Goal: Information Seeking & Learning: Learn about a topic

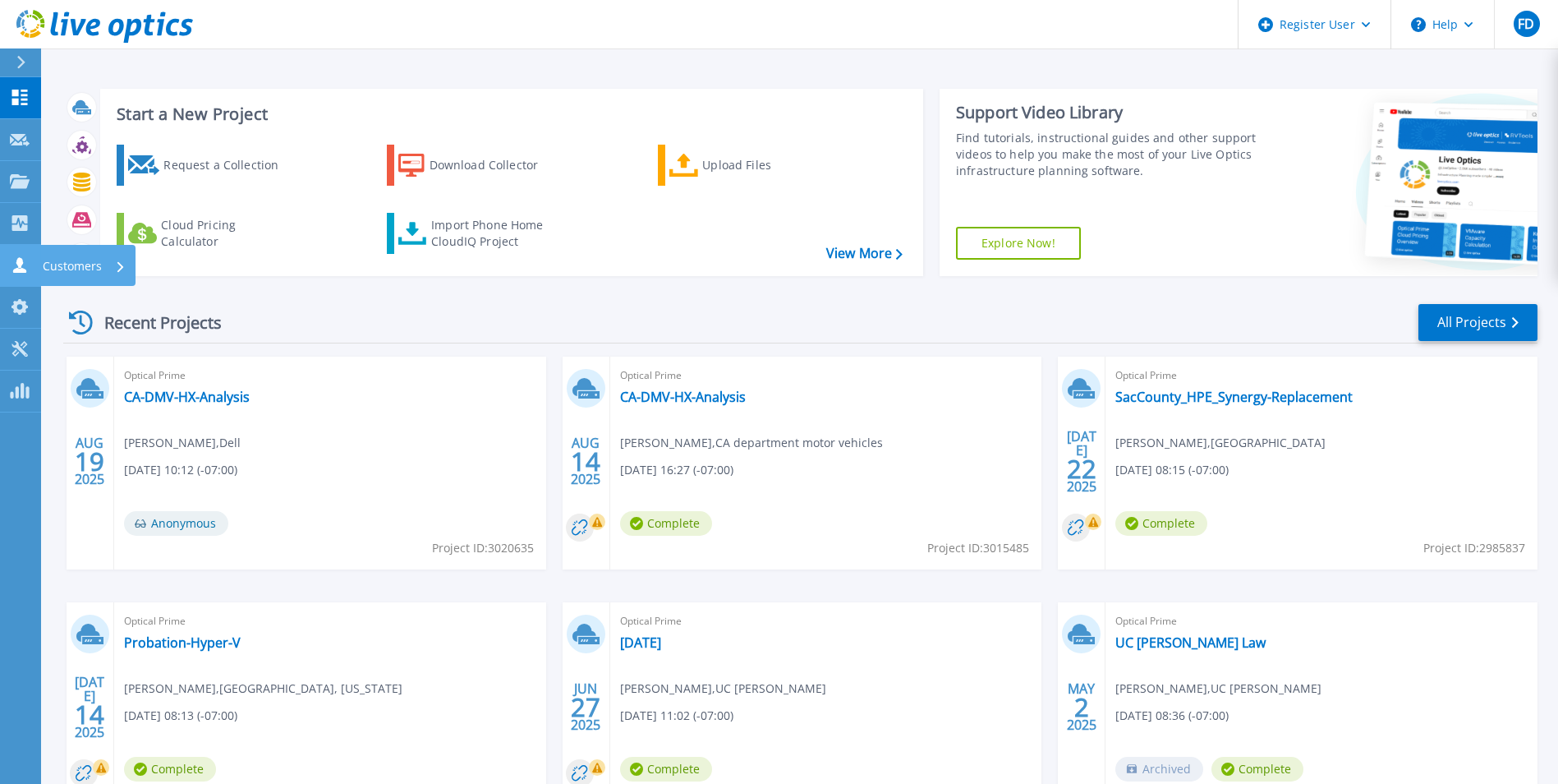
click at [31, 253] on link "Customers Customers" at bounding box center [20, 265] width 41 height 42
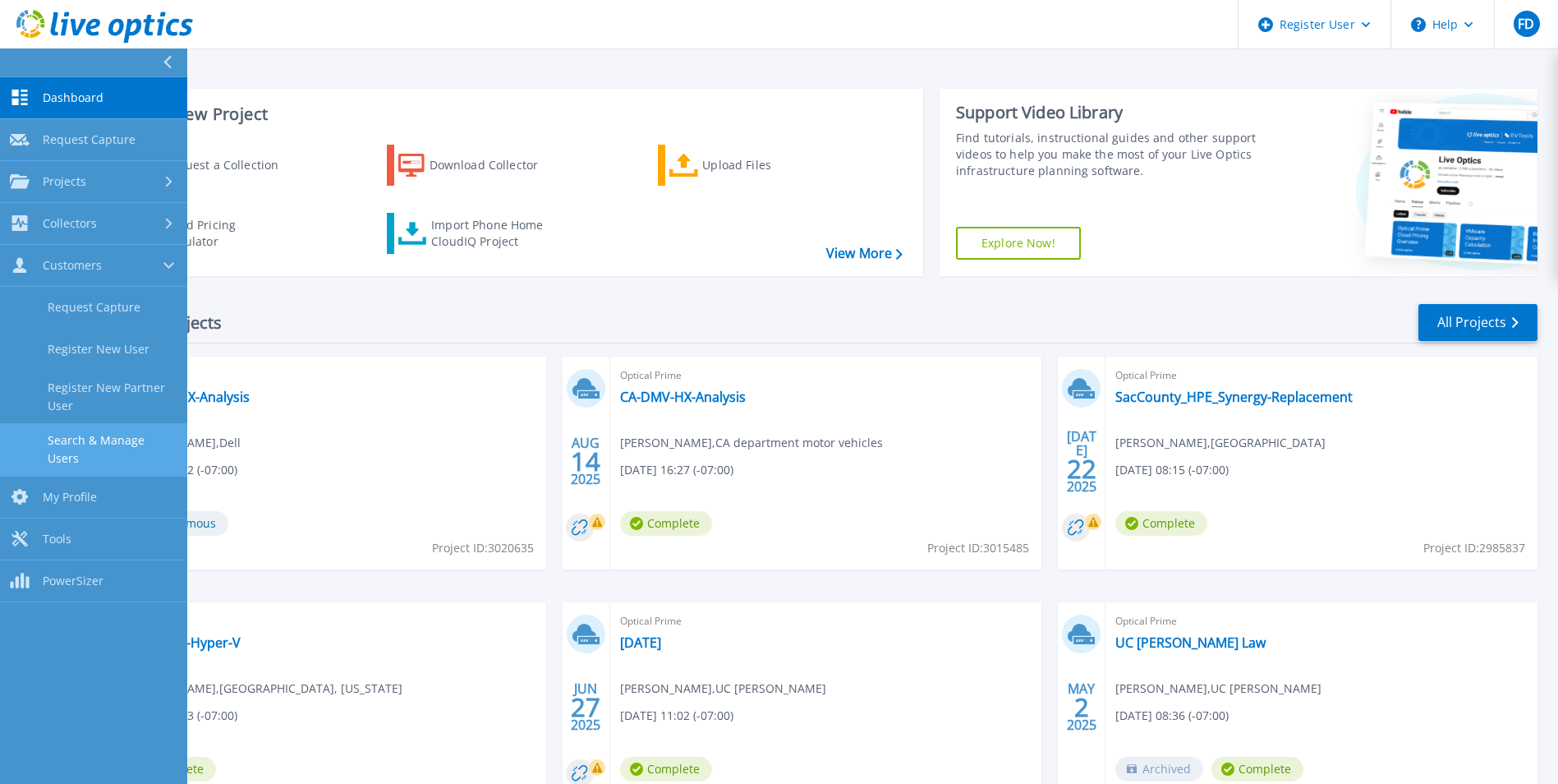
click at [111, 425] on link "Search & Manage Users" at bounding box center [93, 449] width 187 height 53
click at [99, 24] on icon at bounding box center [93, 27] width 14 height 17
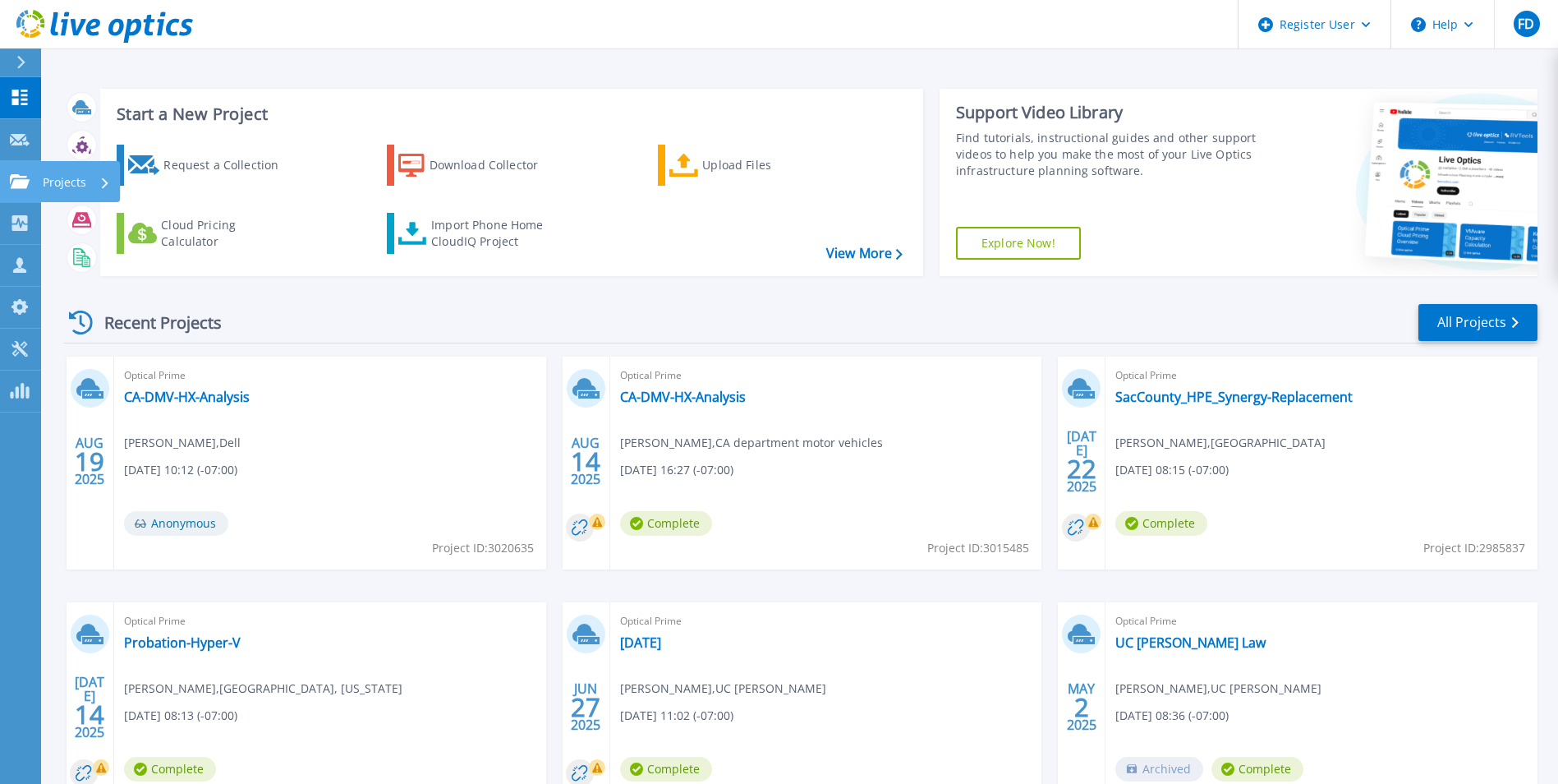
click at [11, 184] on icon at bounding box center [19, 181] width 19 height 14
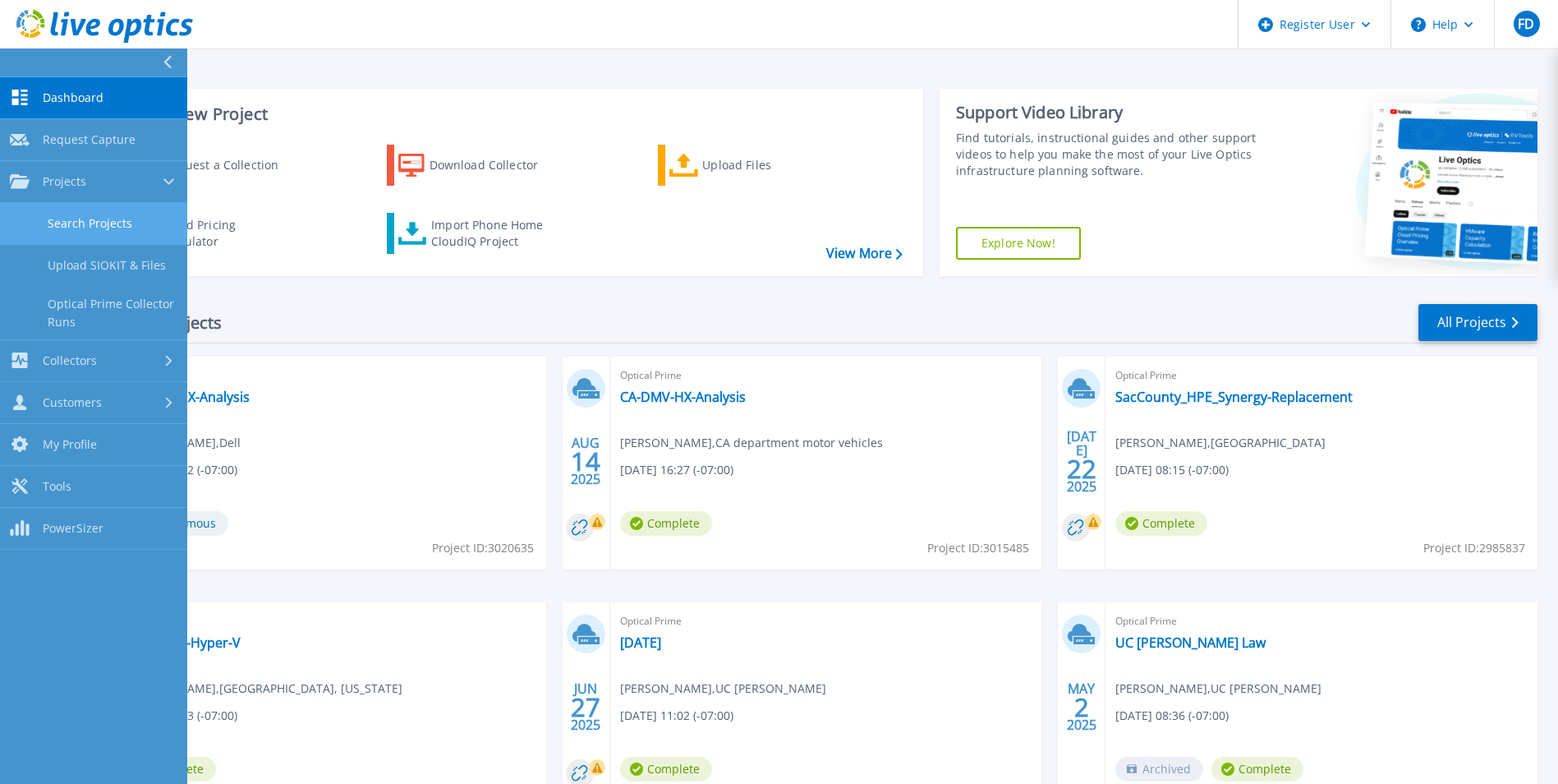
click at [140, 228] on link "Search Projects" at bounding box center [93, 223] width 187 height 42
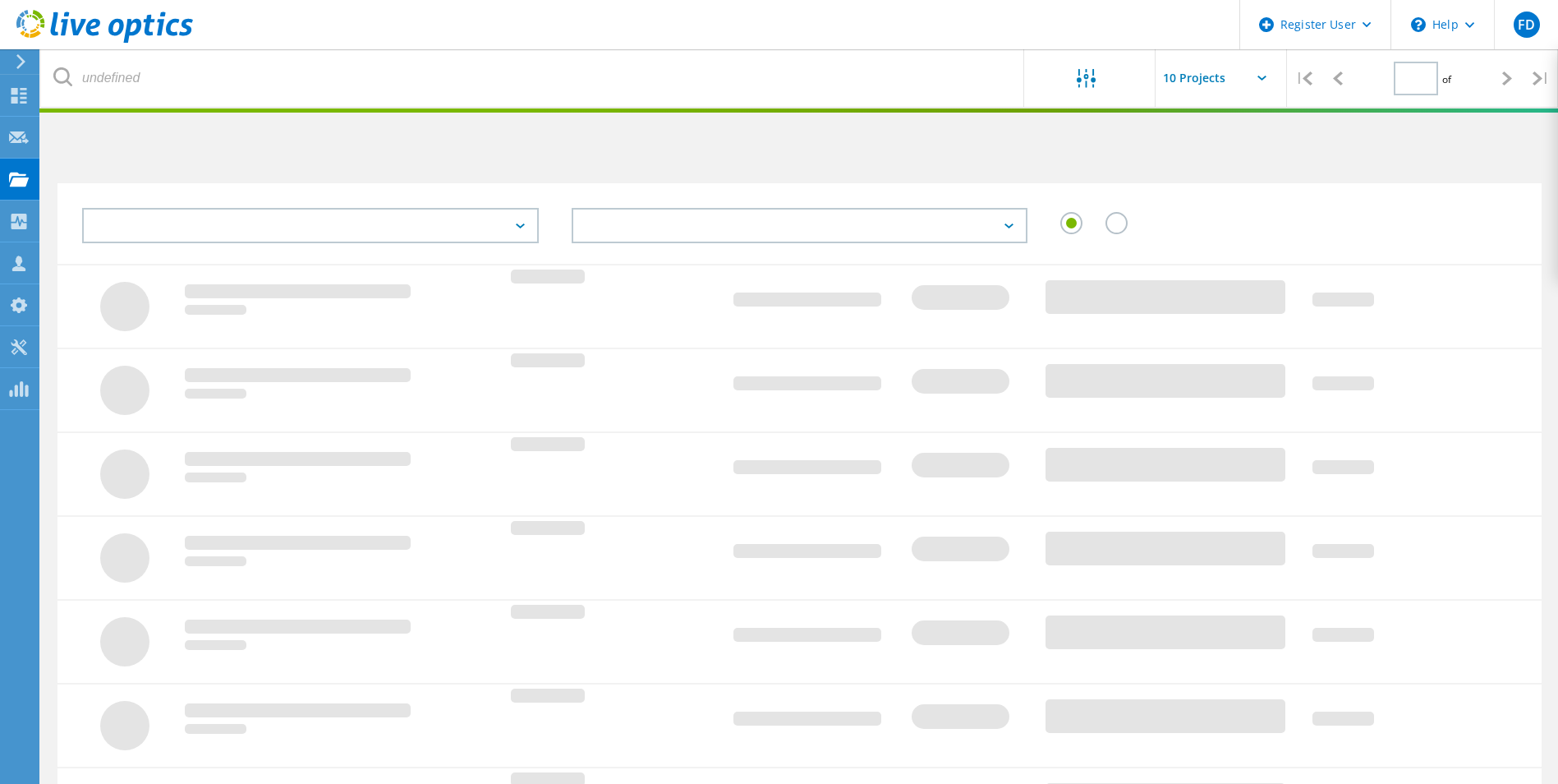
type input "1"
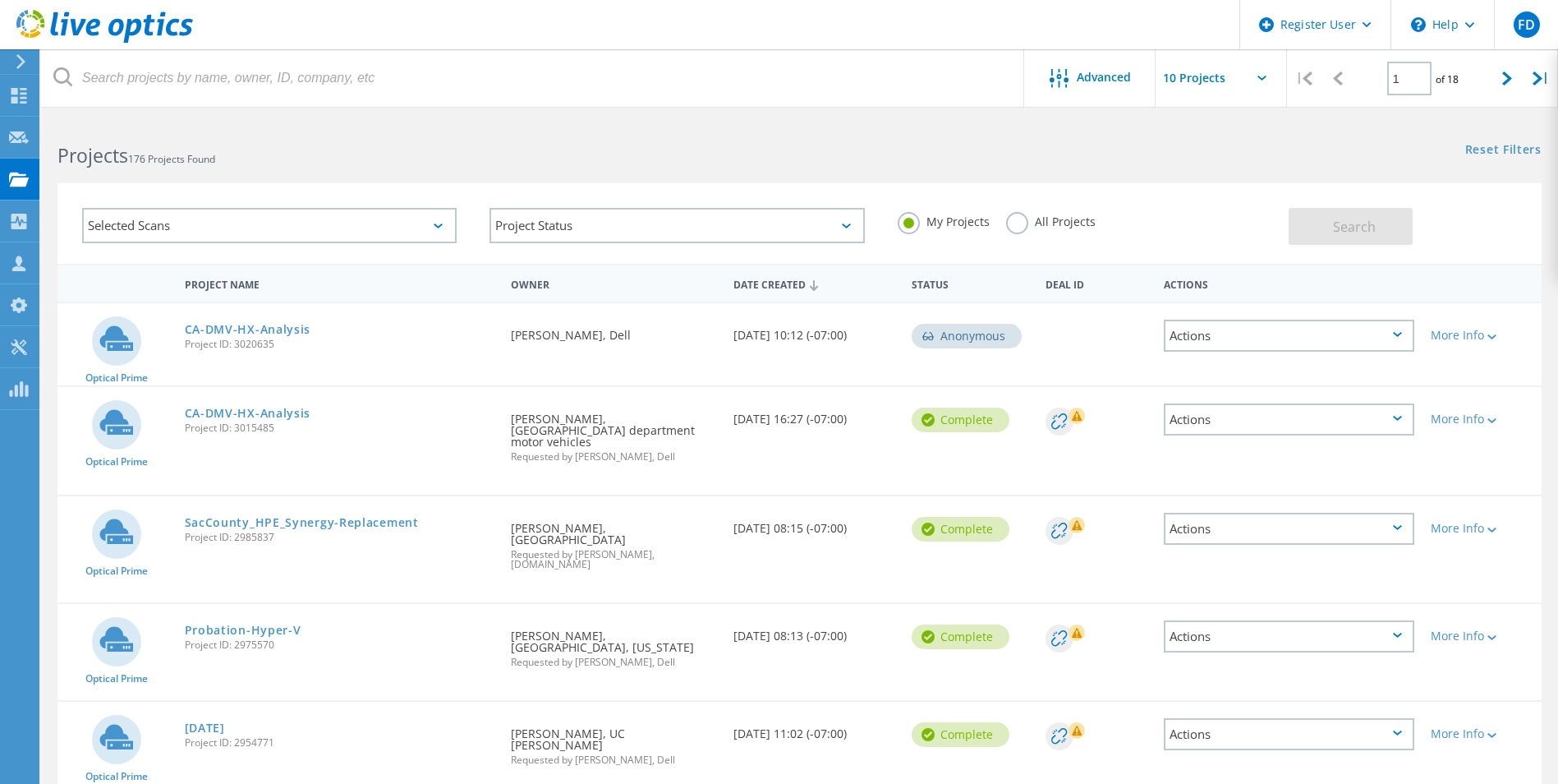
click at [1027, 222] on label "All Projects" at bounding box center [1051, 220] width 90 height 15
click at [0, 0] on input "All Projects" at bounding box center [0, 0] width 0 height 0
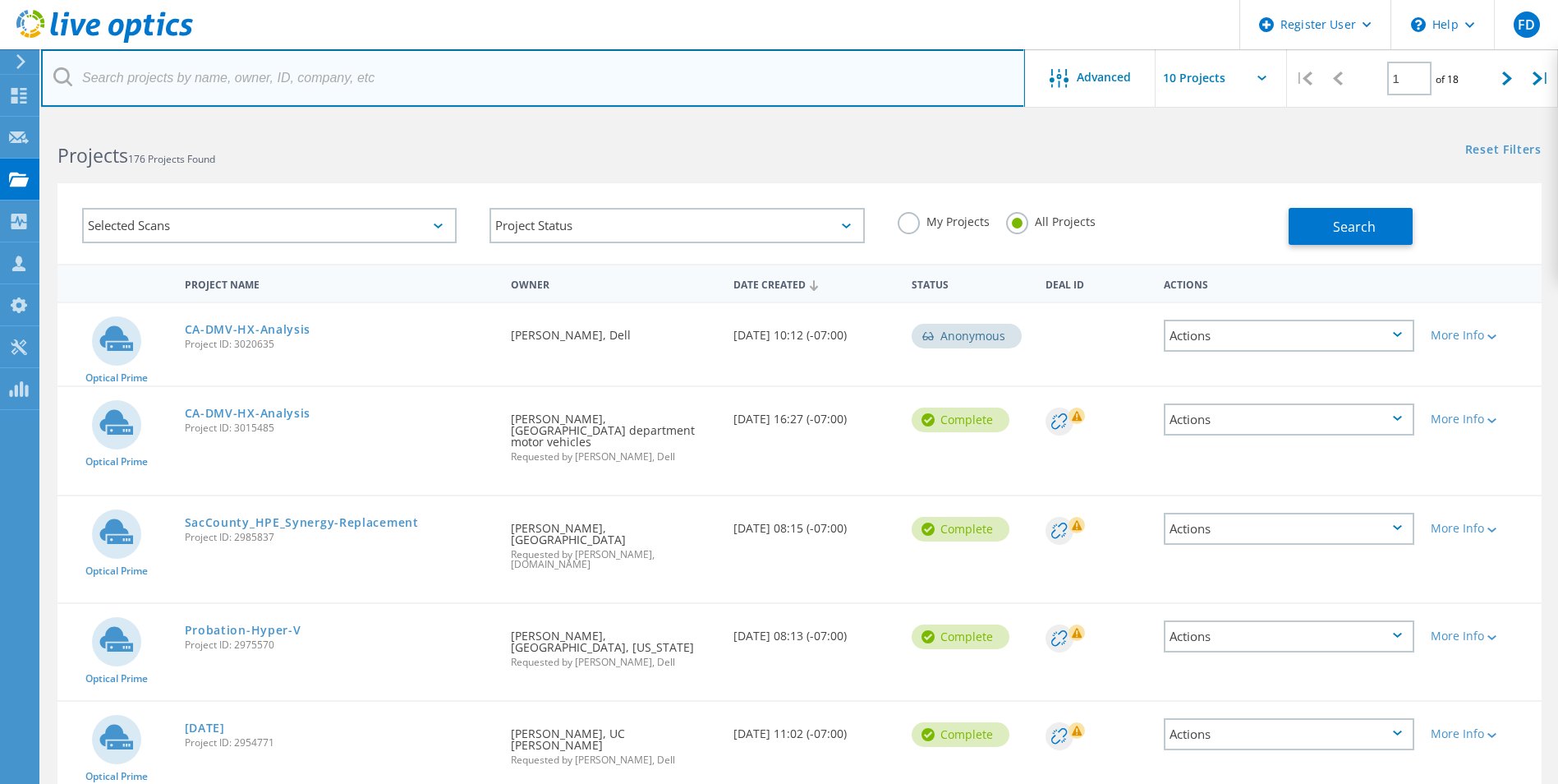
click at [810, 88] on input "text" at bounding box center [532, 78] width 984 height 58
paste input "3042805"
type input "3042805"
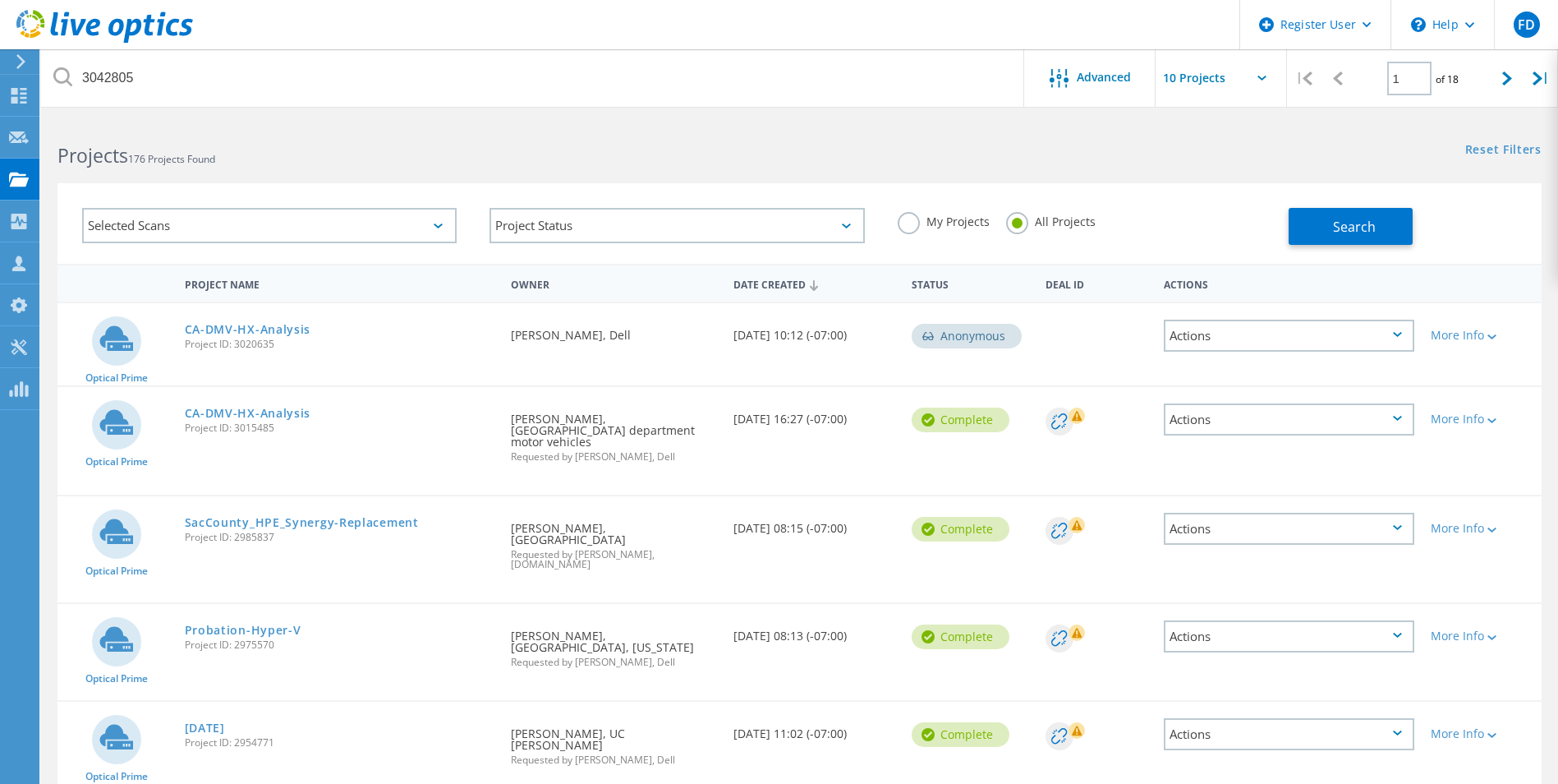
click at [978, 143] on div "Reset Filters Show Filters" at bounding box center [1178, 135] width 758 height 31
click at [1133, 169] on div "Selected Scans Project Status In Progress Complete Published Anonymous Archived…" at bounding box center [799, 213] width 1517 height 101
click at [1318, 214] on button "Search" at bounding box center [1350, 226] width 124 height 37
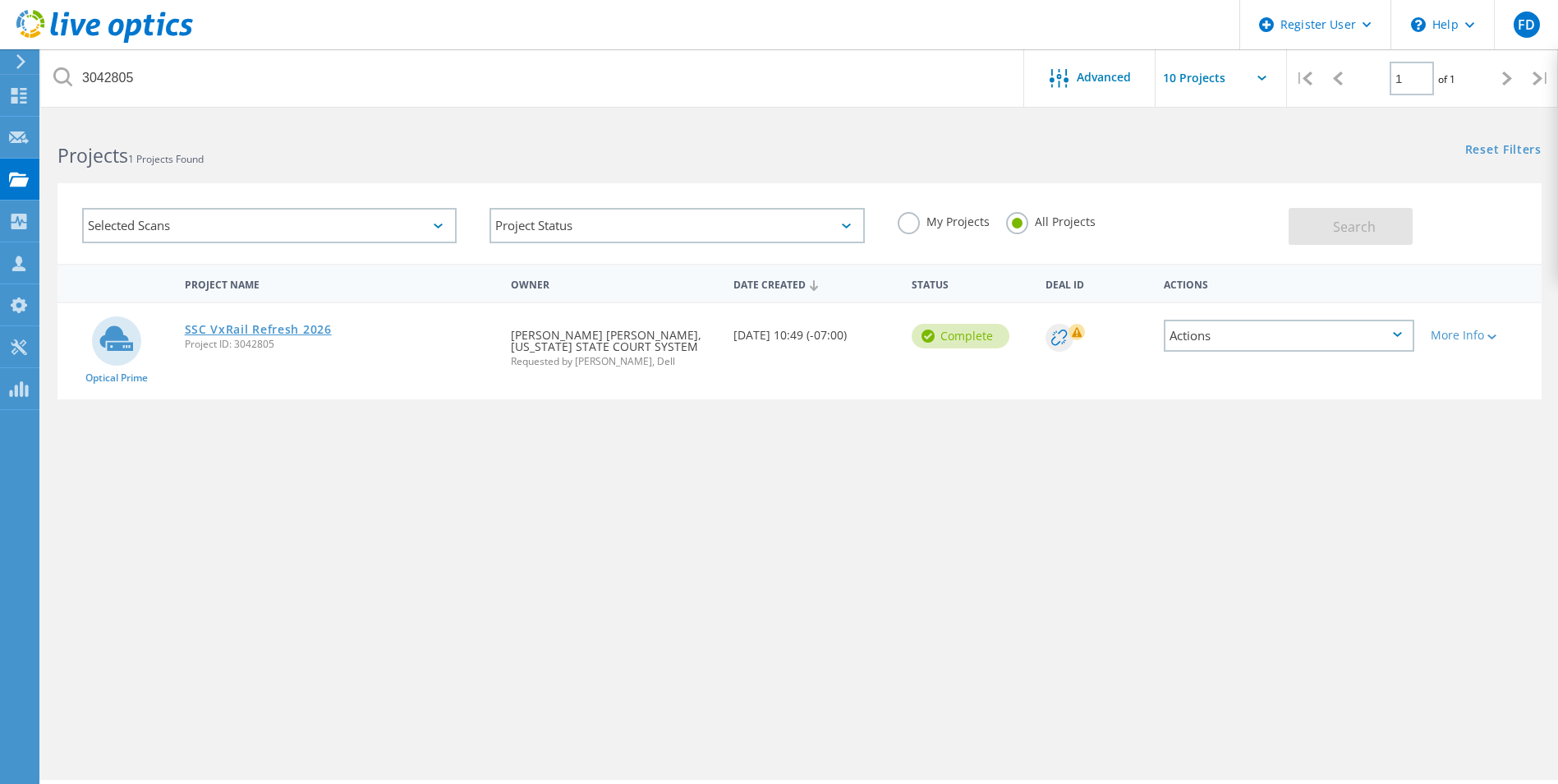
click at [275, 324] on link "SSC VxRail Refresh 2026" at bounding box center [258, 330] width 147 height 12
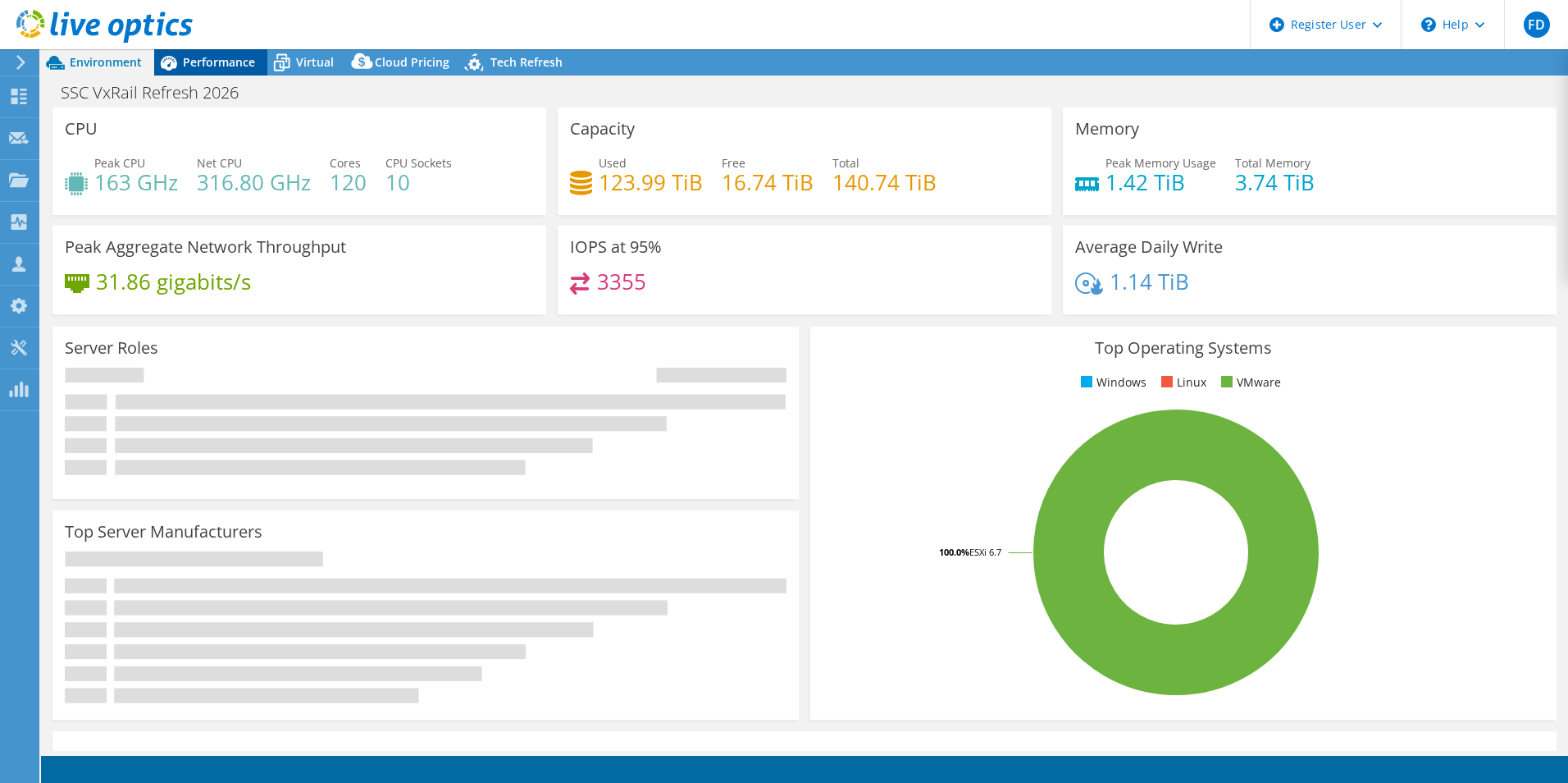
click at [244, 63] on span "Performance" at bounding box center [218, 62] width 72 height 15
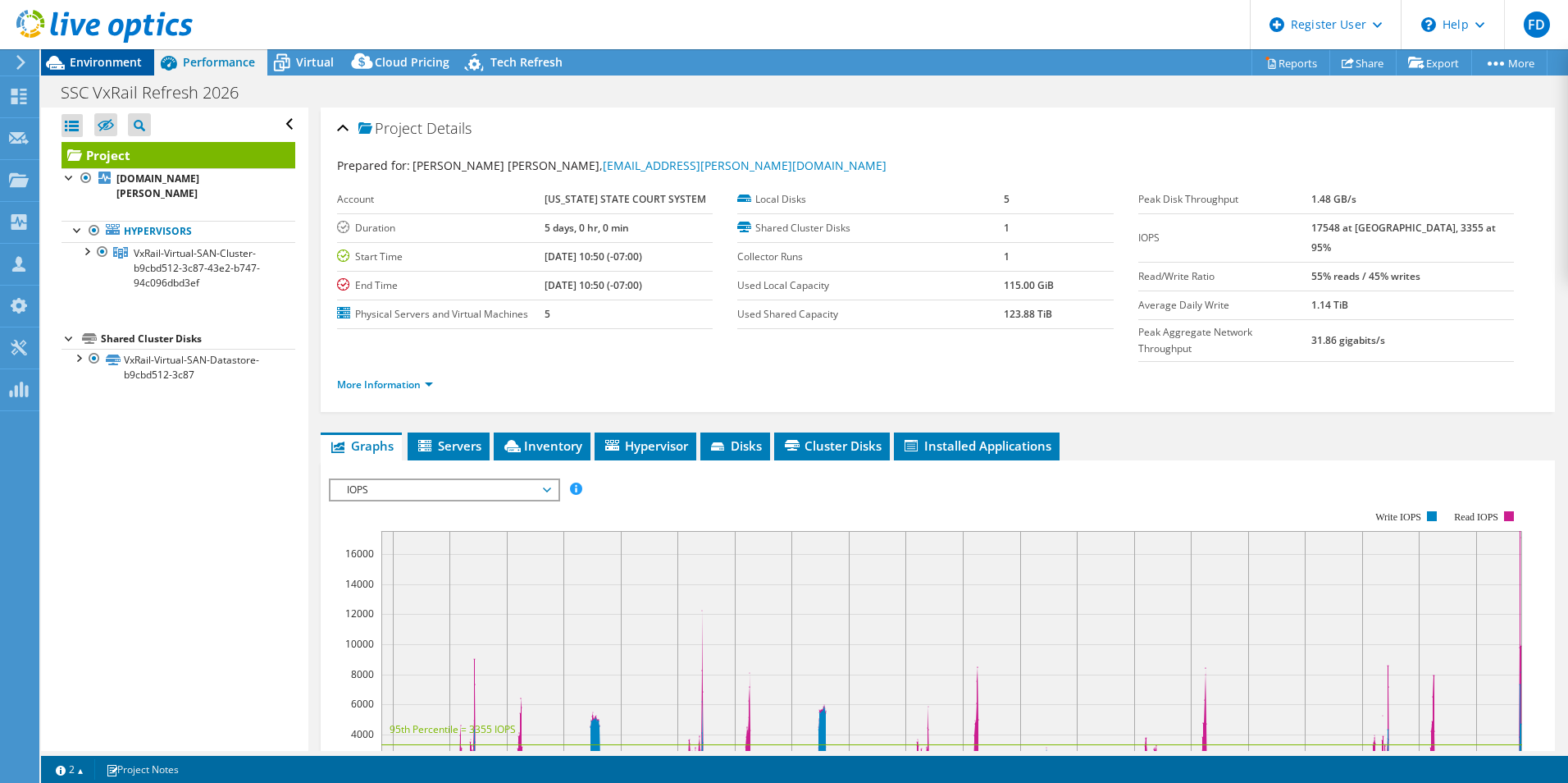
click at [119, 67] on span "Environment" at bounding box center [105, 62] width 72 height 15
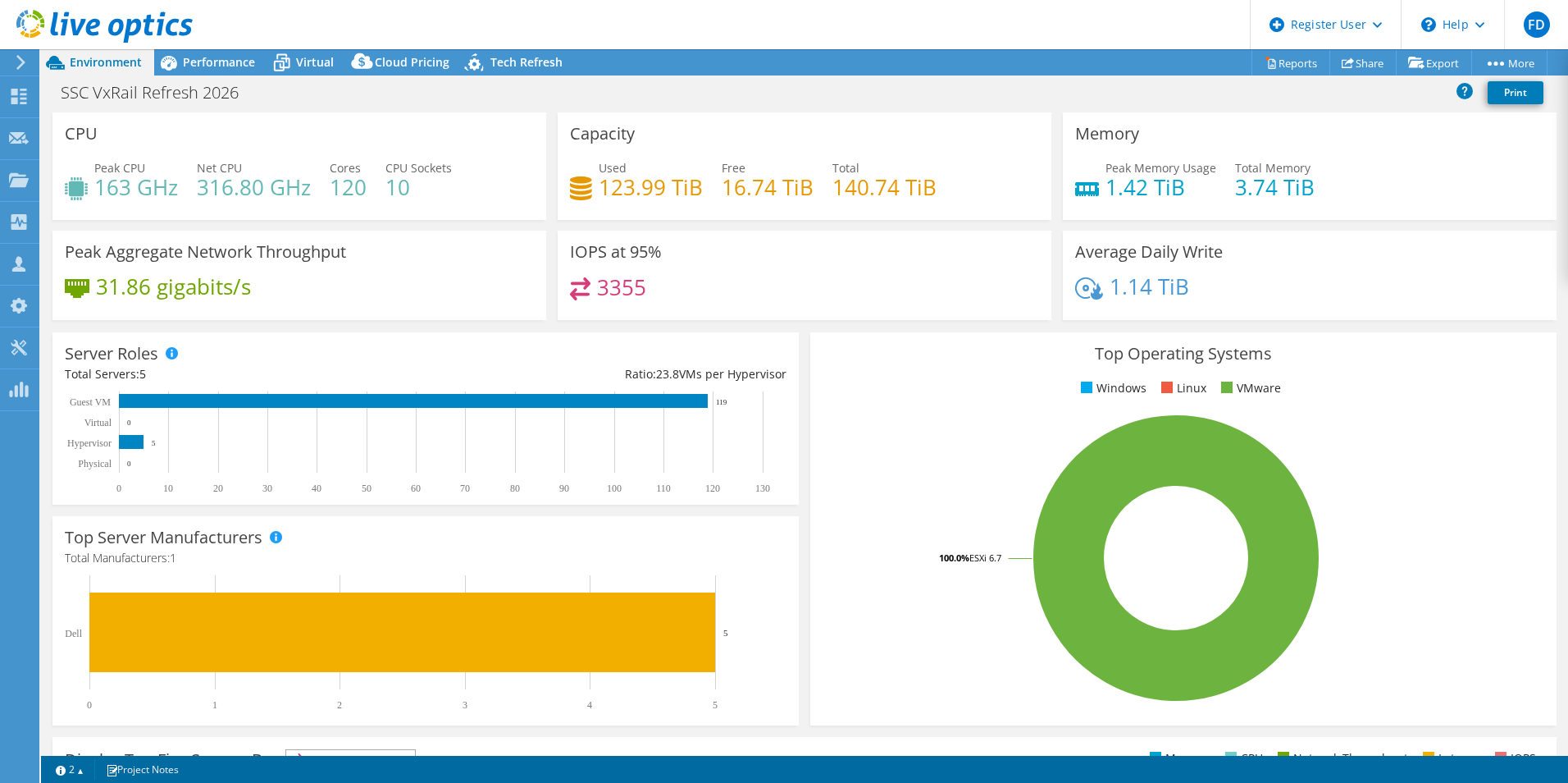
click at [552, 217] on div "Capacity Used 123.99 TiB Free 16.74 TiB Total 140.74 TiB" at bounding box center [804, 166] width 505 height 108
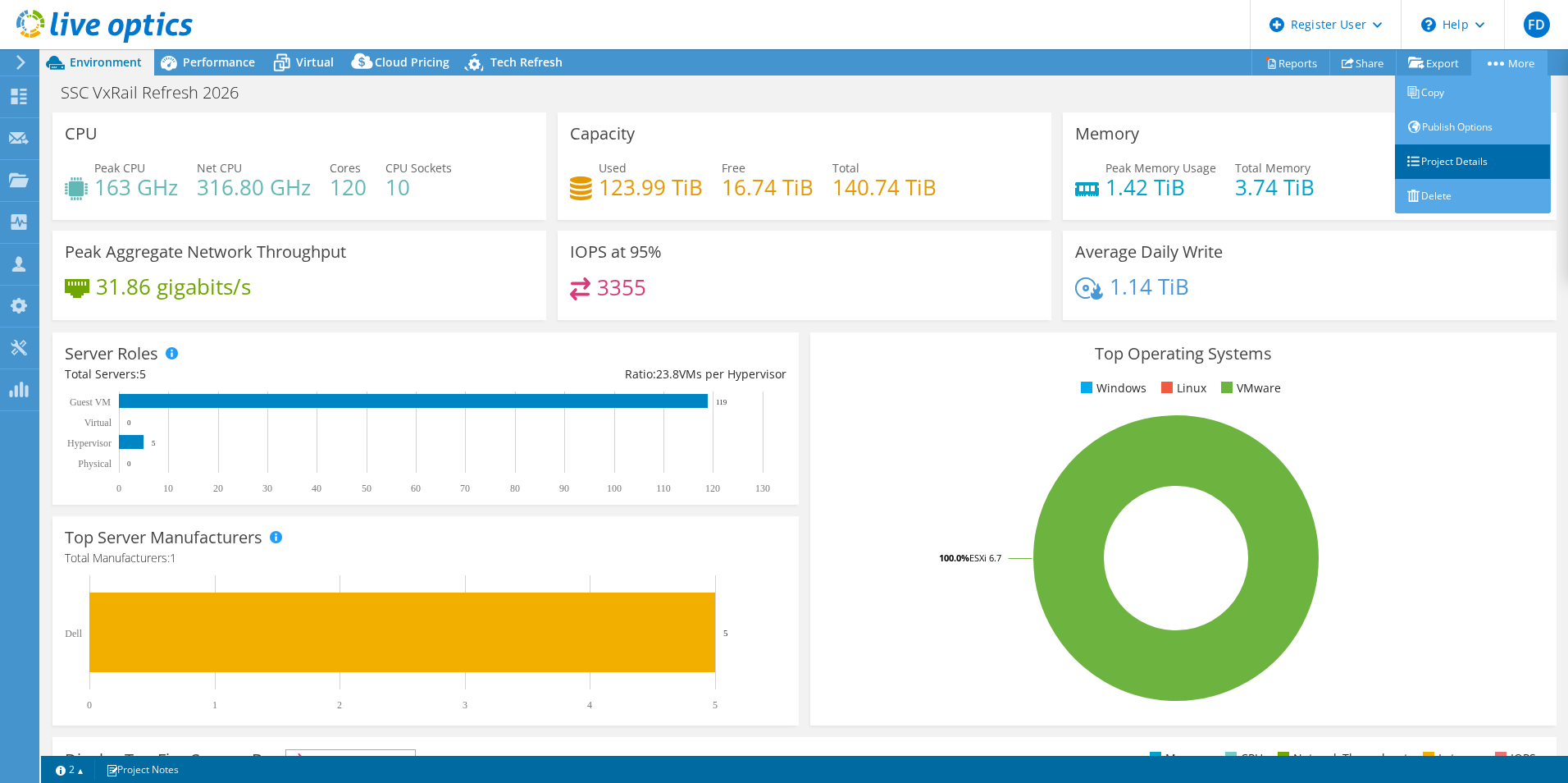
click at [1455, 171] on link "Project Details" at bounding box center [1472, 162] width 156 height 35
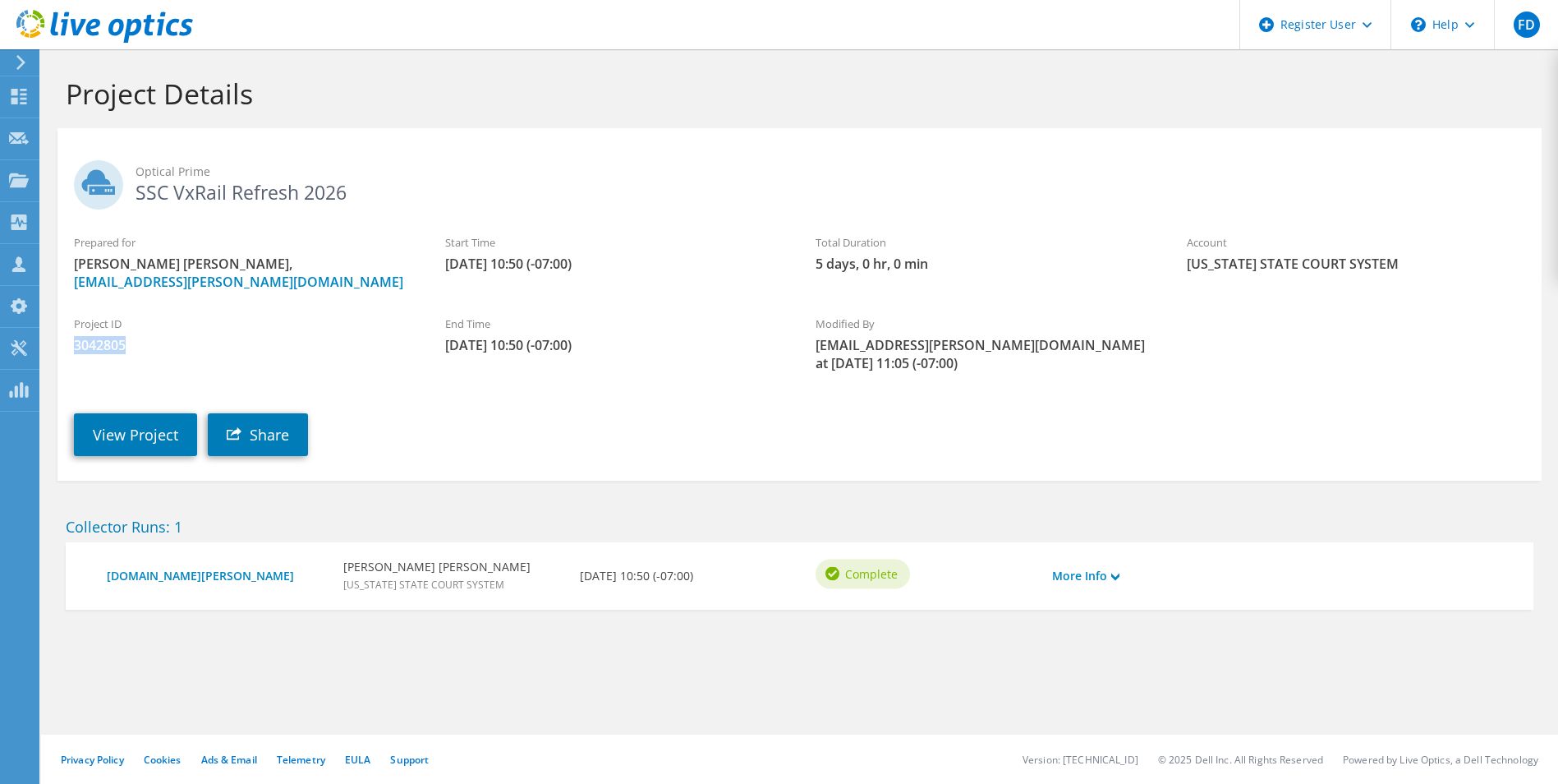
drag, startPoint x: 138, startPoint y: 354, endPoint x: 69, endPoint y: 347, distance: 69.4
click at [69, 348] on div "Project ID 3042805" at bounding box center [243, 334] width 371 height 55
drag, startPoint x: 69, startPoint y: 347, endPoint x: 146, endPoint y: 348, distance: 77.0
click at [142, 348] on span "3042805" at bounding box center [242, 344] width 338 height 18
drag, startPoint x: 329, startPoint y: 278, endPoint x: 69, endPoint y: 276, distance: 260.0
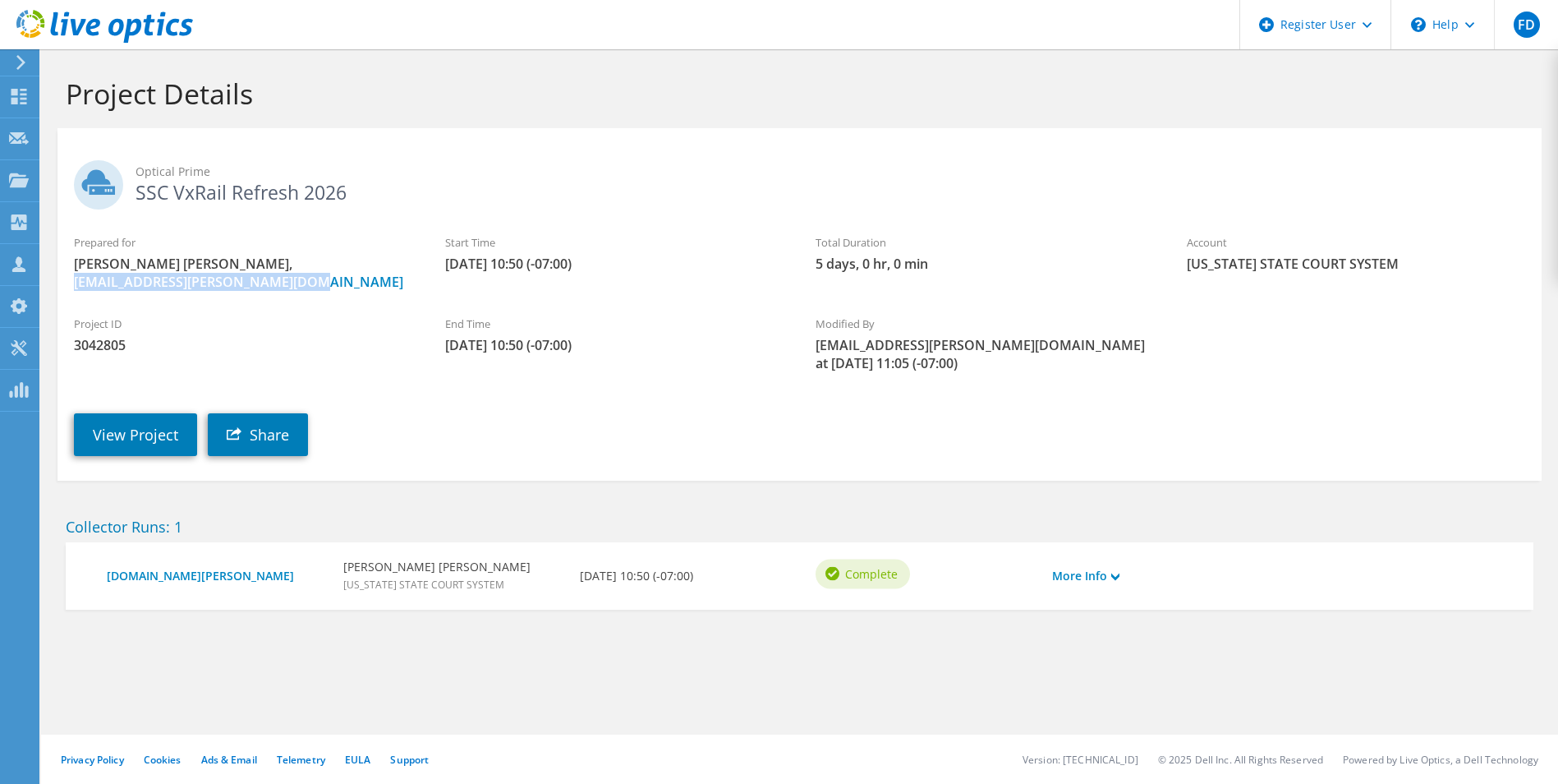
click at [69, 276] on div "Prepared for Ronald Dela Torre, RDDelaTorre@solano.courts.ca.gov" at bounding box center [243, 262] width 371 height 73
copy link "[EMAIL_ADDRESS][PERSON_NAME][DOMAIN_NAME]"
click at [152, 29] on icon at bounding box center [104, 27] width 176 height 34
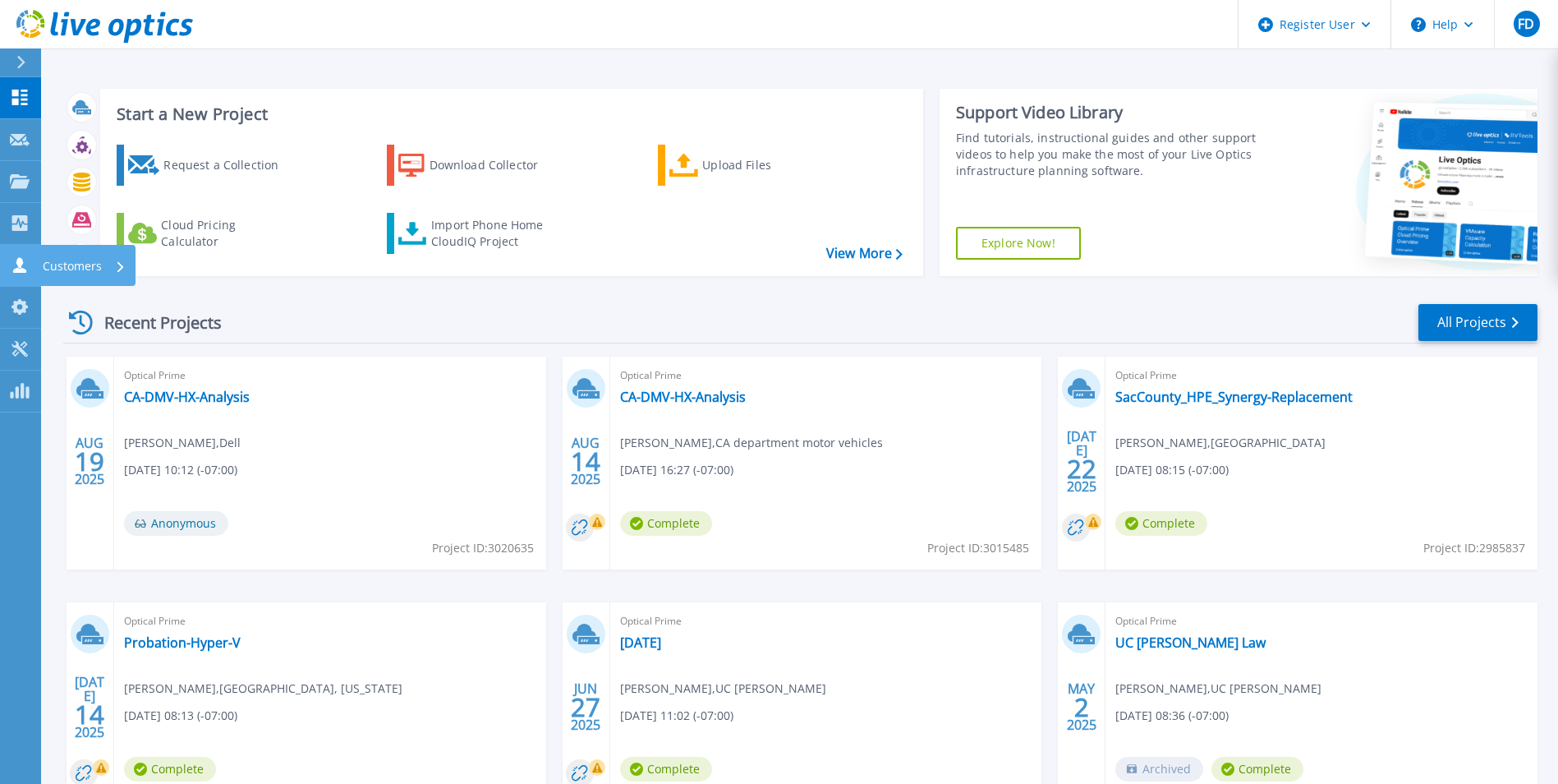
click at [31, 260] on link "Customers Customers" at bounding box center [20, 265] width 41 height 42
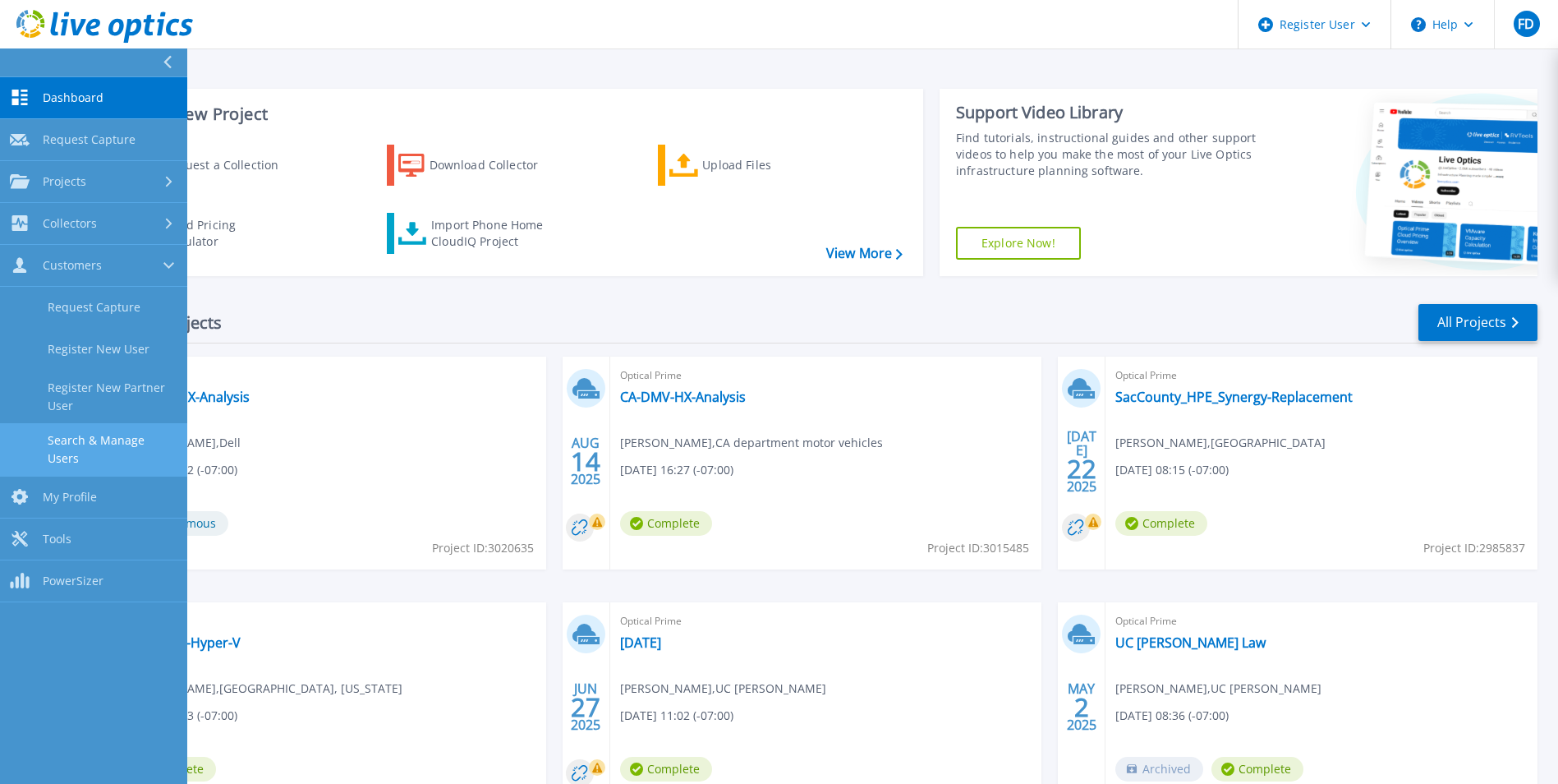
click at [112, 433] on link "Search & Manage Users" at bounding box center [93, 449] width 187 height 53
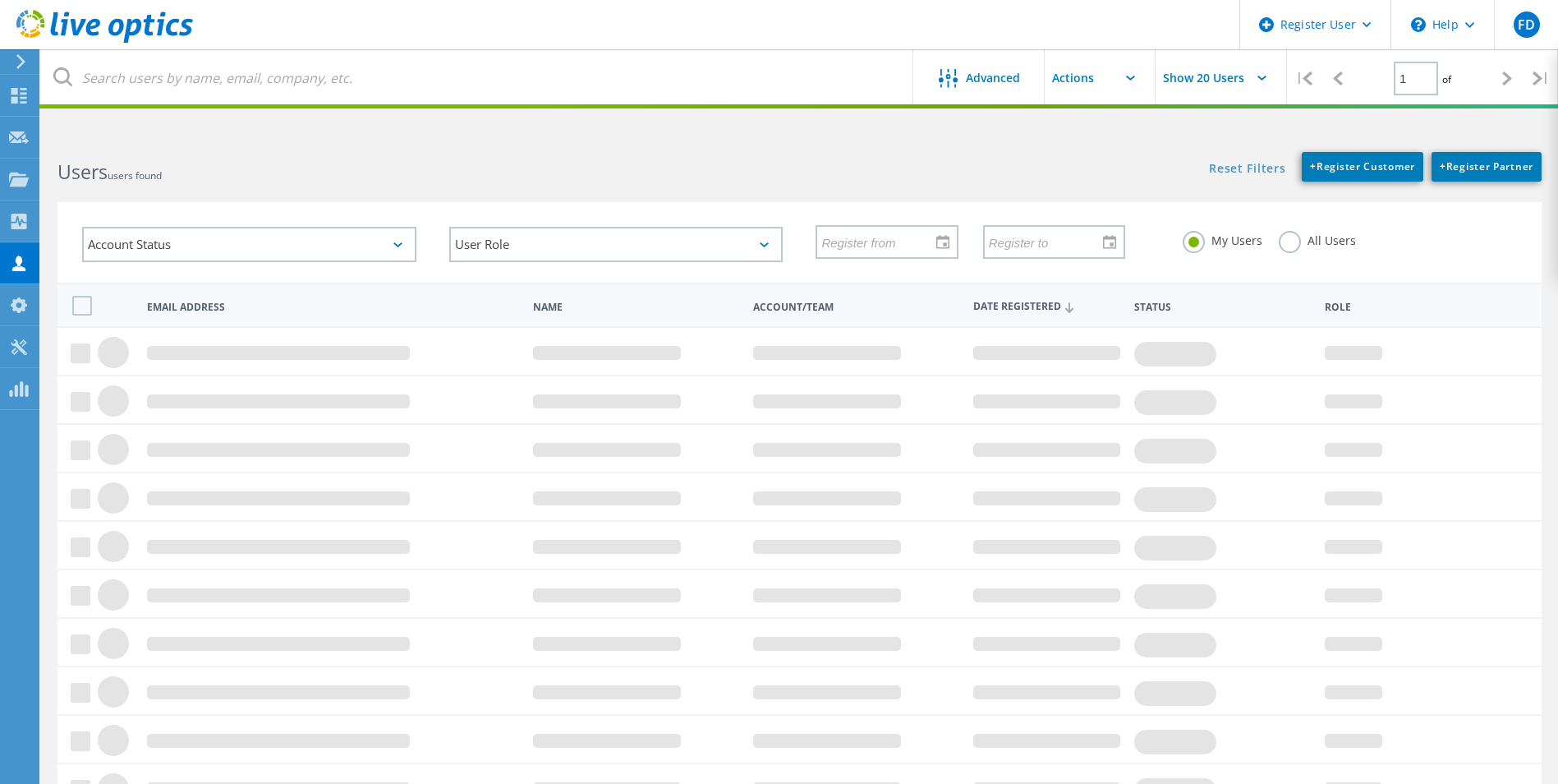
click at [1306, 245] on label "All Users" at bounding box center [1317, 238] width 77 height 15
click at [0, 0] on input "All Users" at bounding box center [0, 0] width 0 height 0
click at [1291, 247] on label "All Users" at bounding box center [1317, 238] width 77 height 15
click at [0, 0] on input "All Users" at bounding box center [0, 0] width 0 height 0
click at [708, 136] on div "Users users found" at bounding box center [420, 157] width 758 height 43
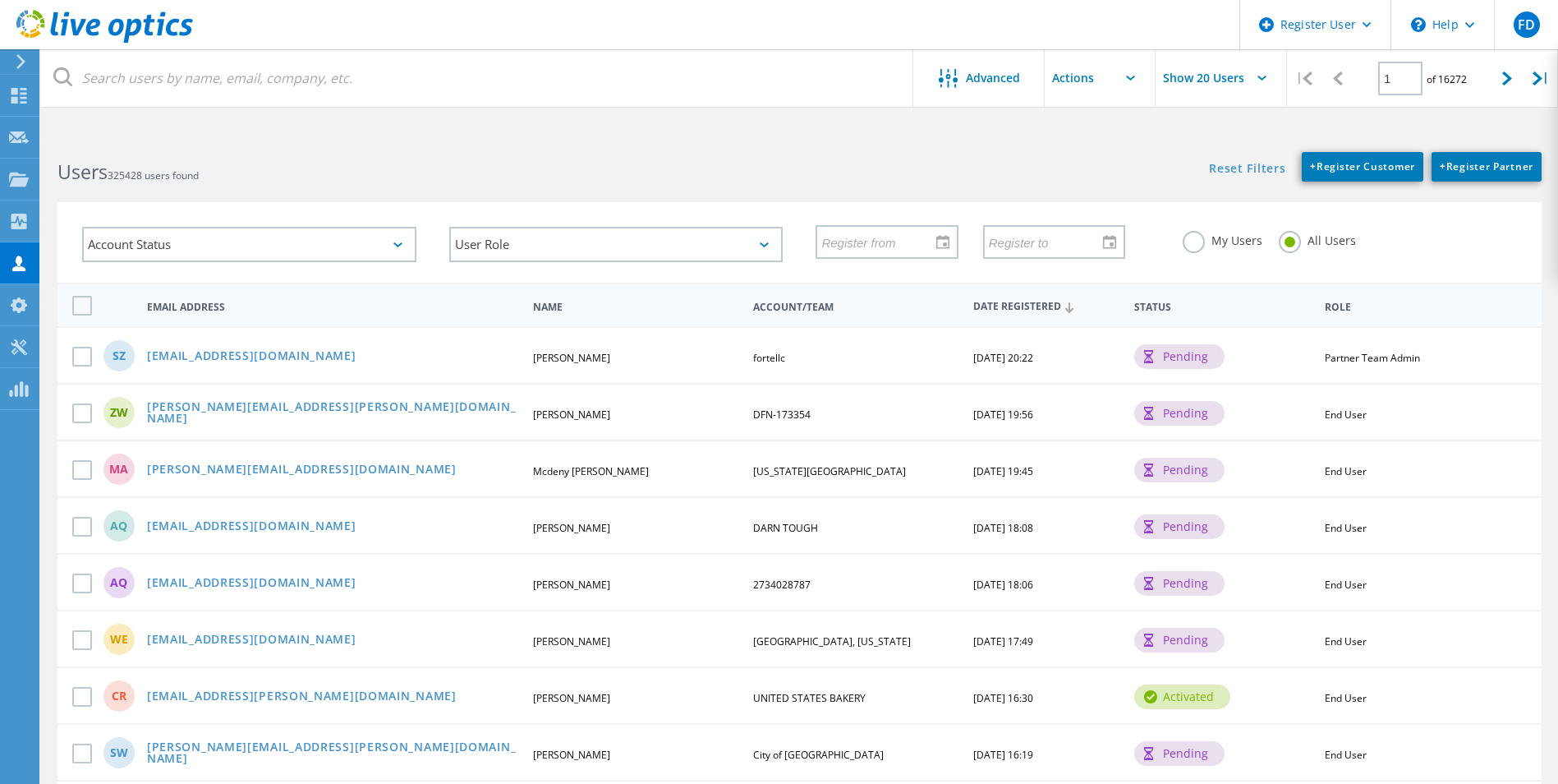
click at [580, 36] on header "Register User \n Help Explore Helpful Articles Contact Support FD Dell User [PE…" at bounding box center [779, 25] width 1558 height 49
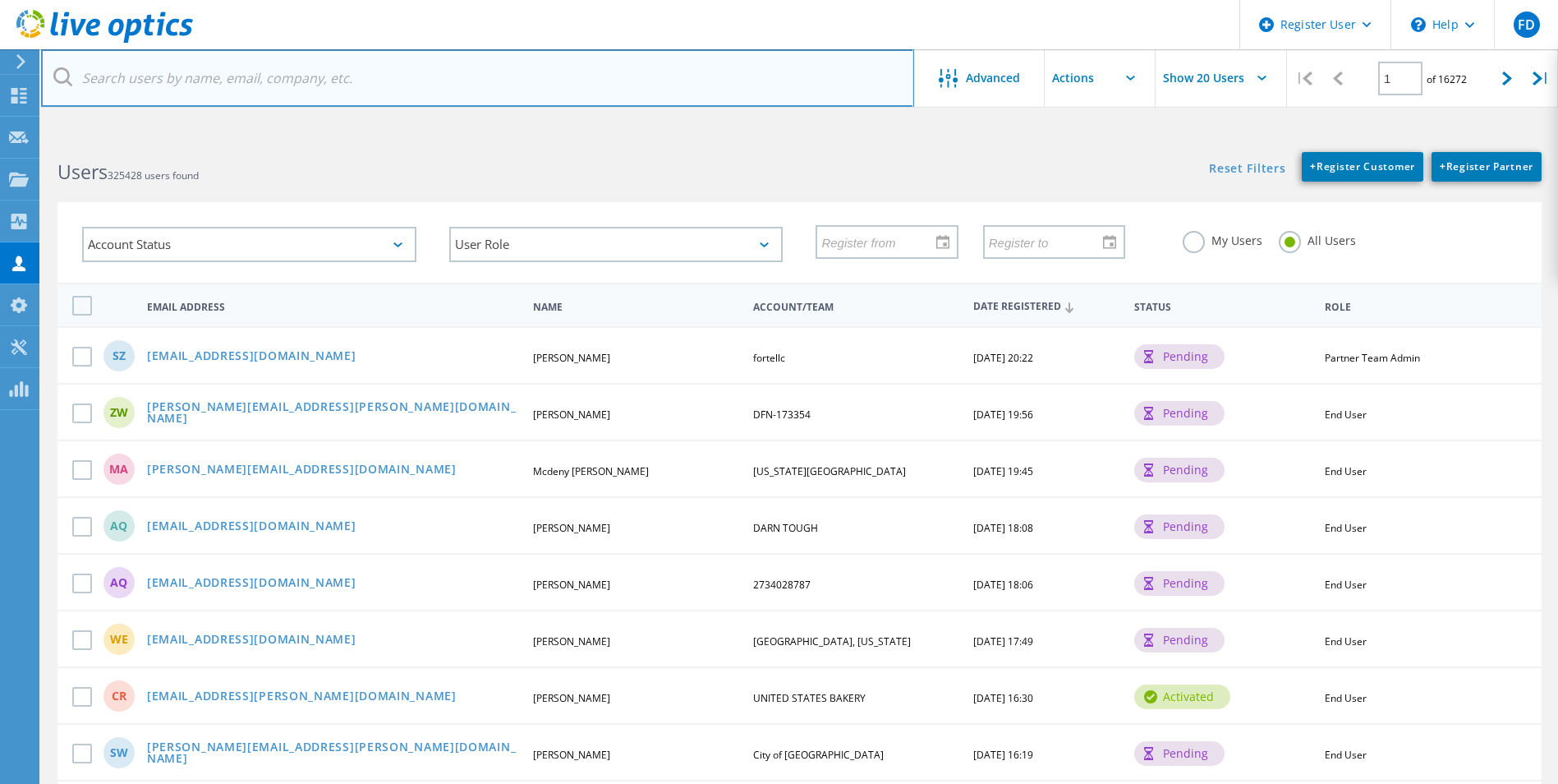
click at [557, 76] on input "text" at bounding box center [477, 78] width 873 height 58
paste input "[EMAIL_ADDRESS][PERSON_NAME][DOMAIN_NAME]"
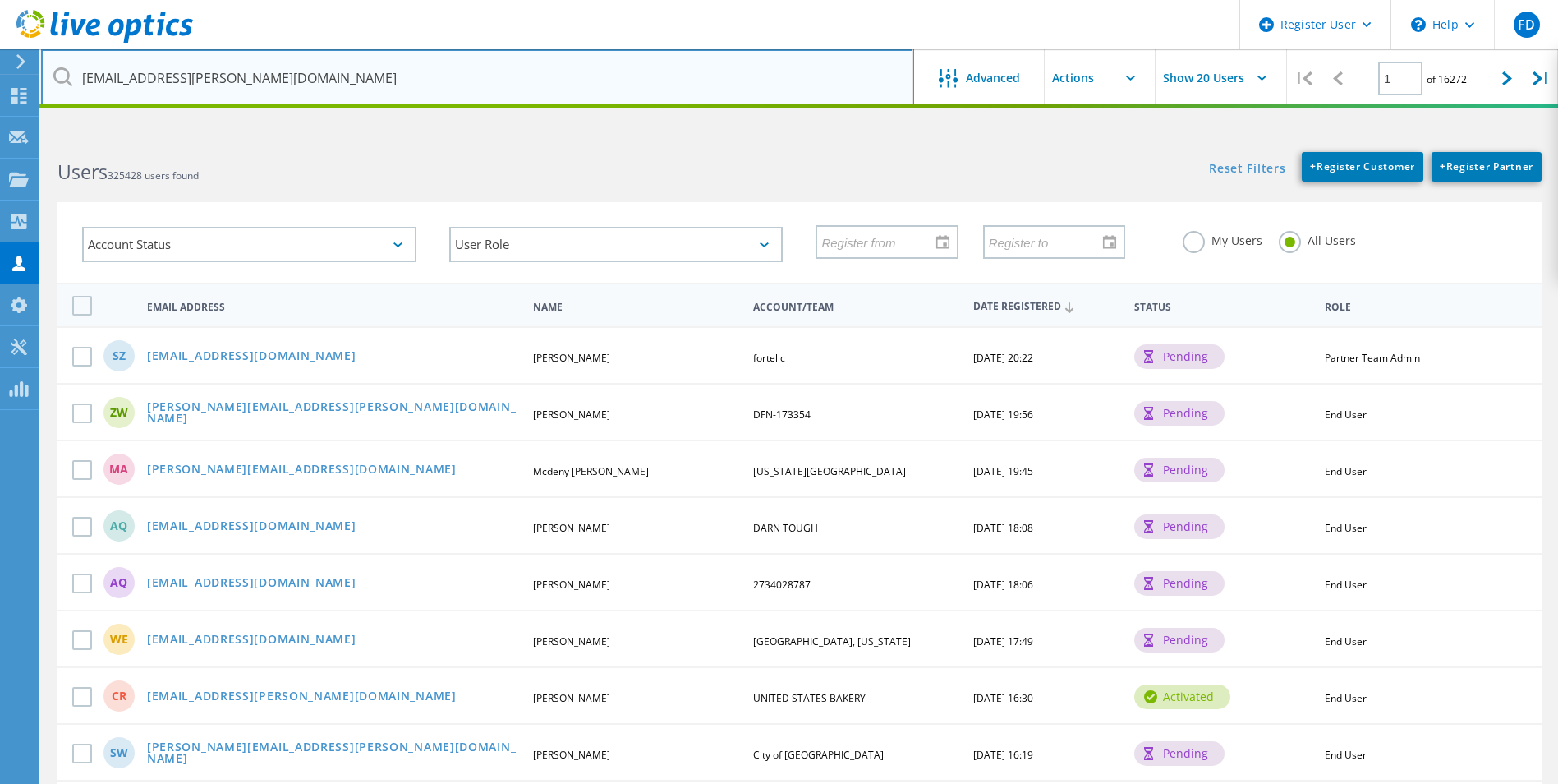
type input "[EMAIL_ADDRESS][PERSON_NAME][DOMAIN_NAME]"
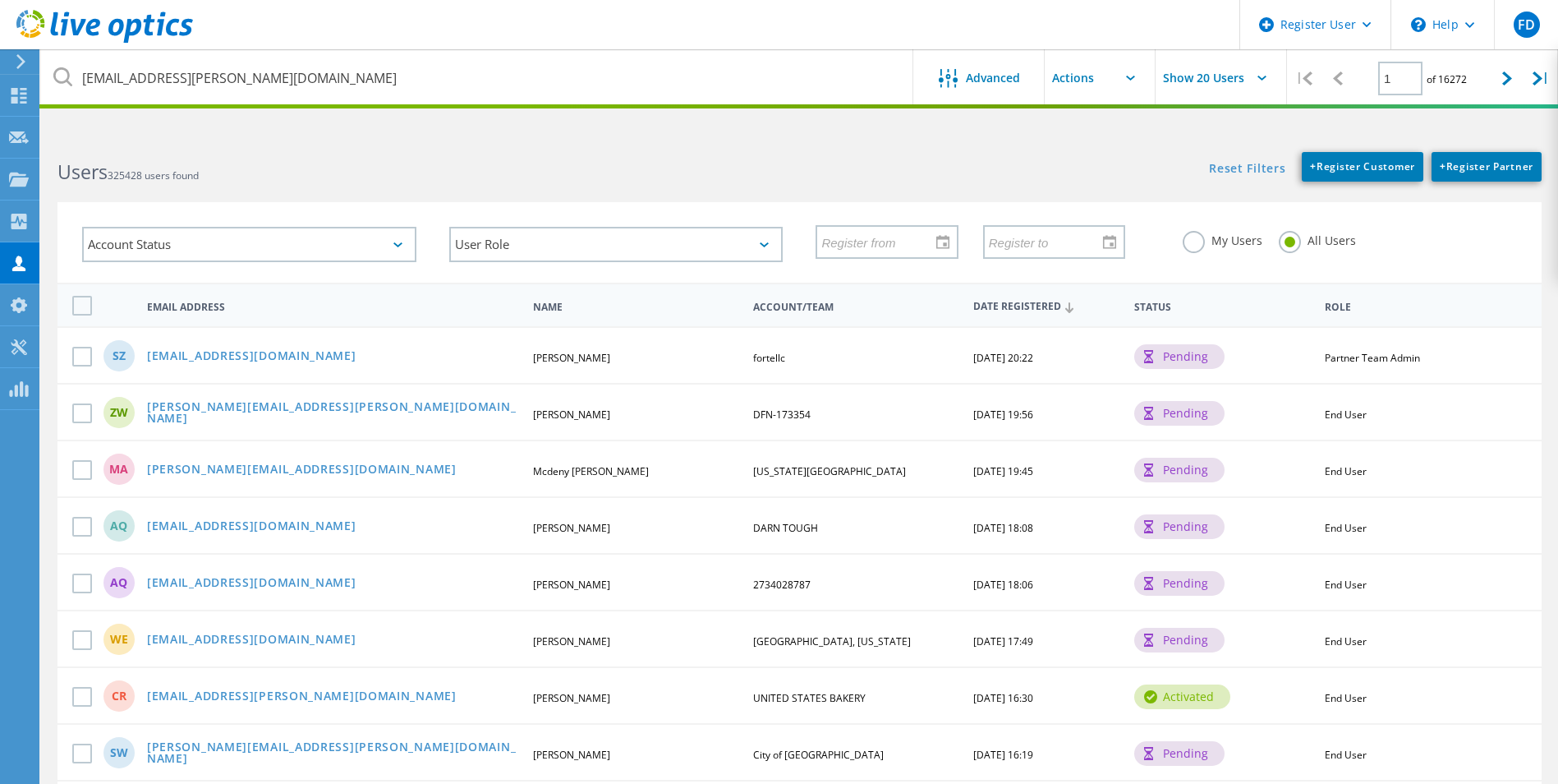
click at [703, 185] on h2 "Users 325428 users found" at bounding box center [420, 172] width 726 height 27
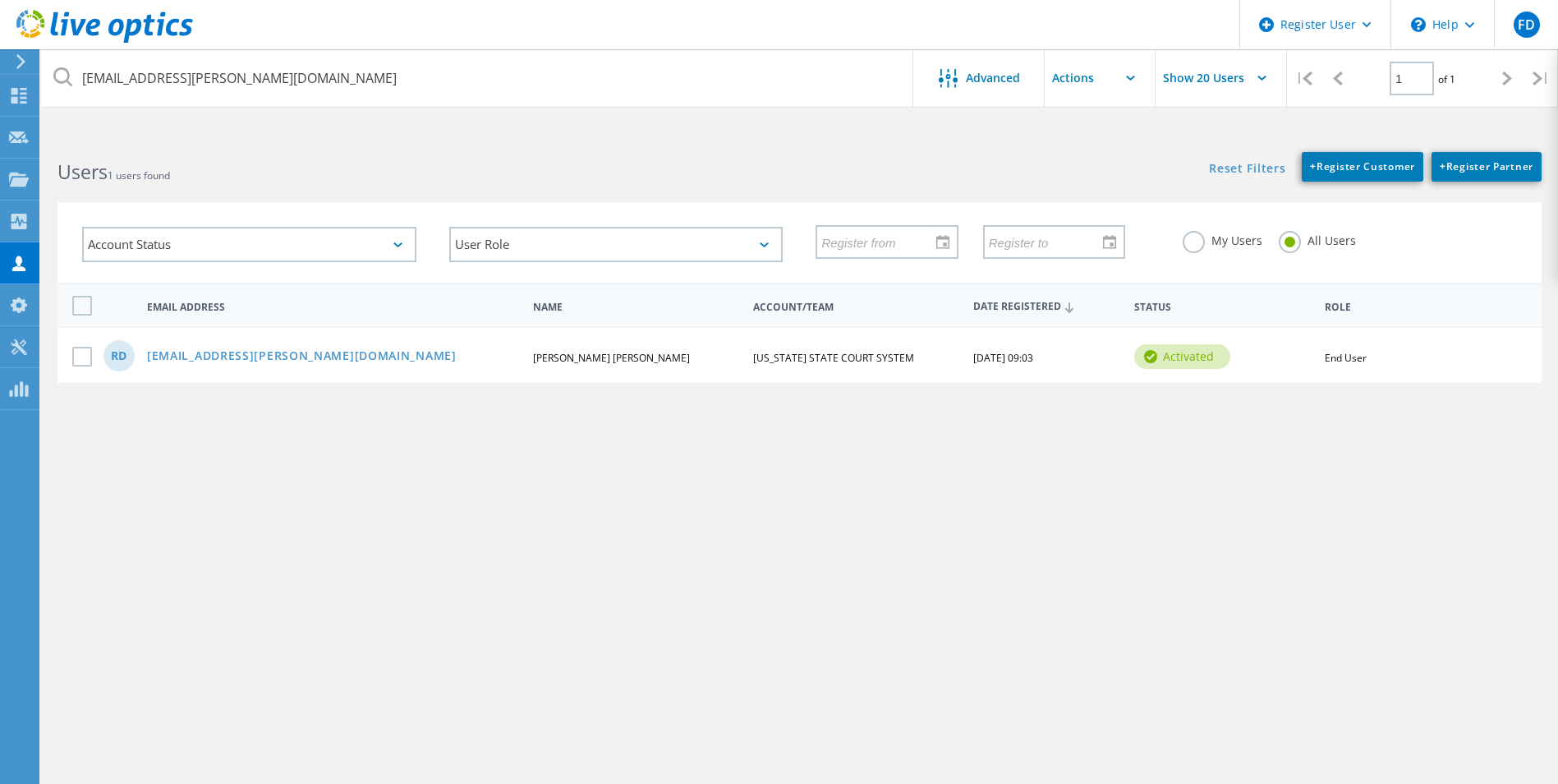
click at [341, 365] on div "RD RDDelaTorre@solano.courts.ca.gov Ronald Dela Torre CALIFORNIA STATE COURT SY…" at bounding box center [799, 354] width 1484 height 57
click at [336, 362] on link "[EMAIL_ADDRESS][PERSON_NAME][DOMAIN_NAME]" at bounding box center [301, 357] width 309 height 14
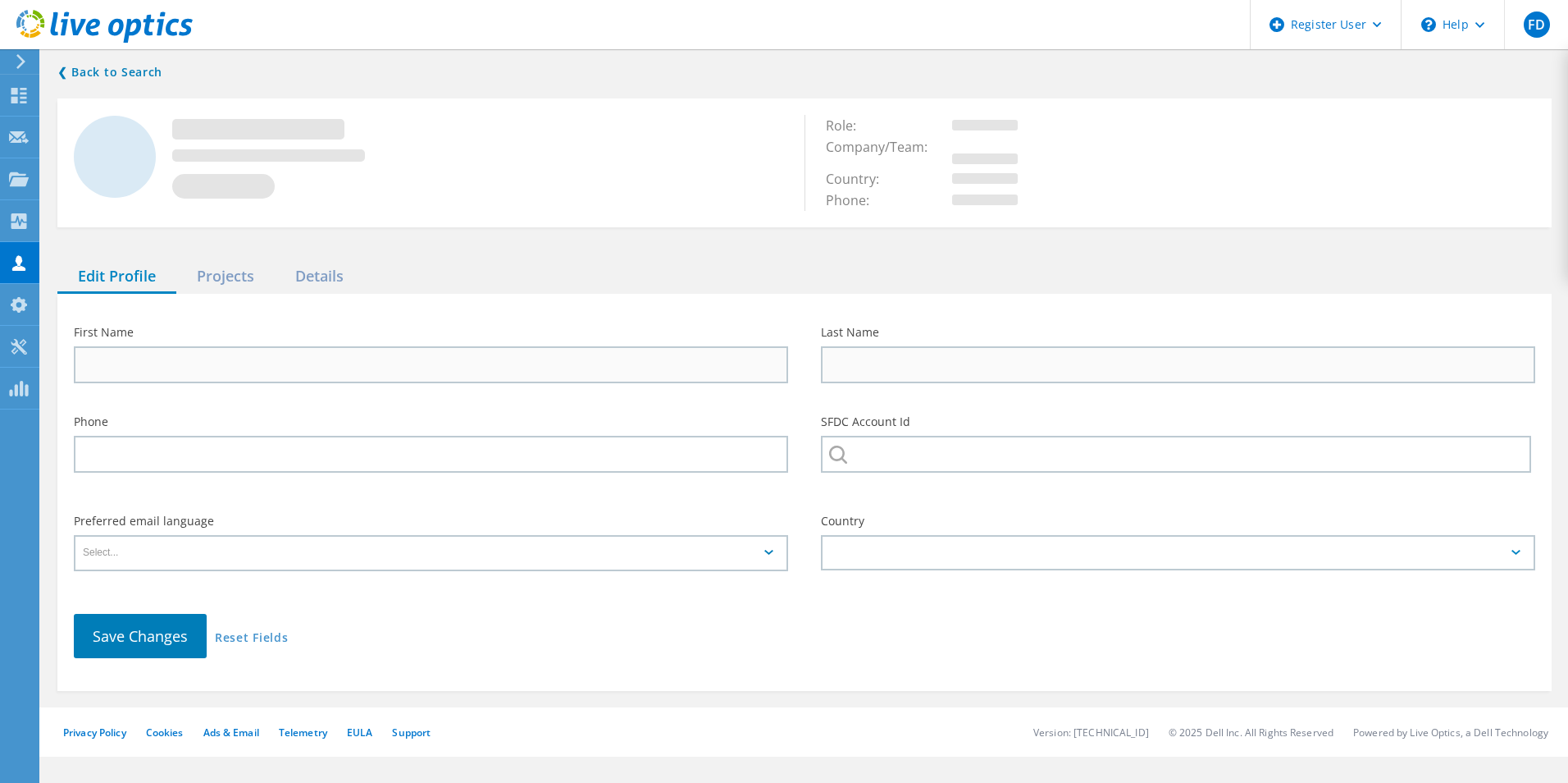
type input "Ronald"
type input "Dela Torre"
type input "7072077620"
type input "[US_STATE] STATE COURT SYSTEM"
type input "English"
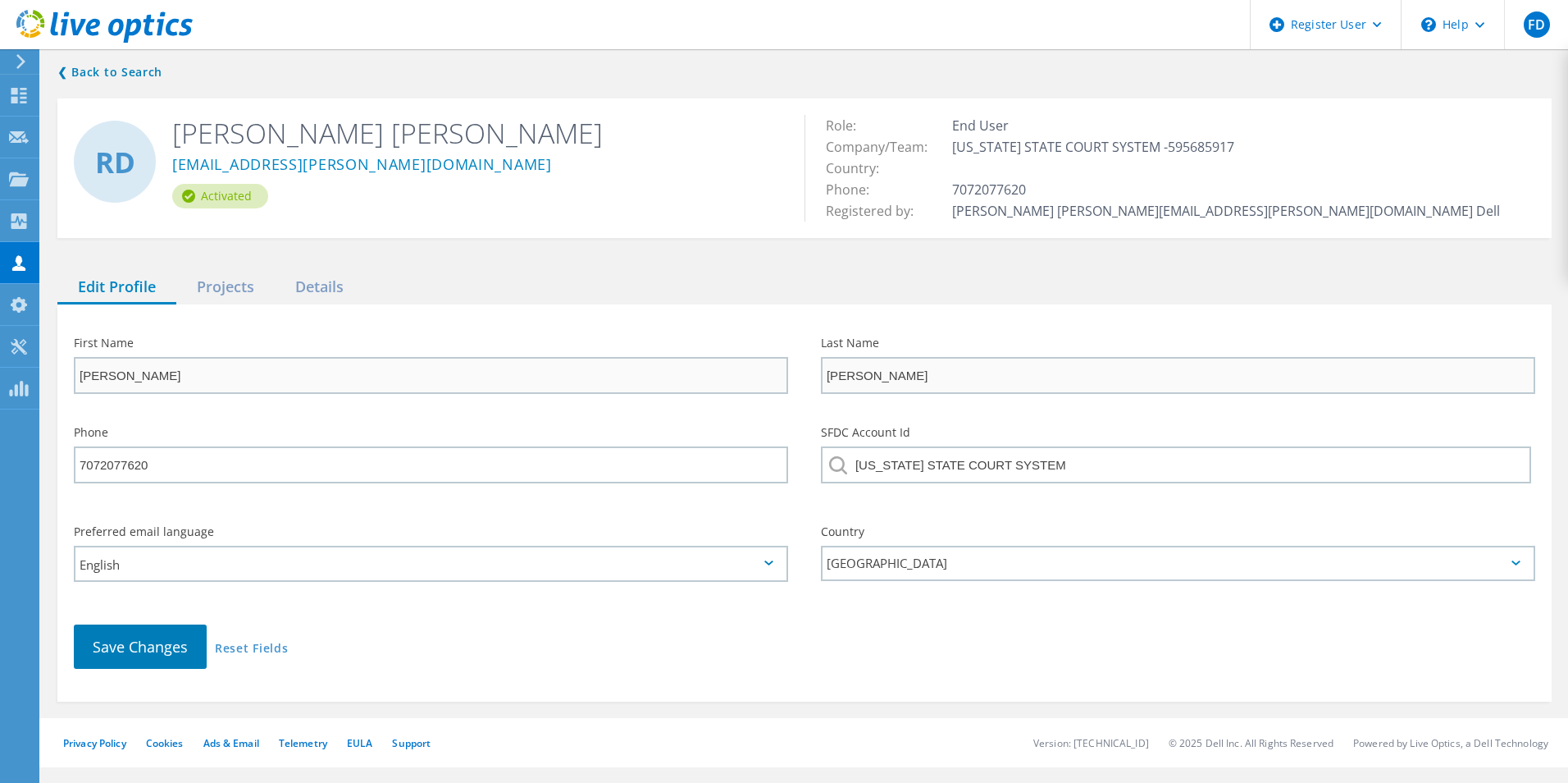
click at [260, 262] on div "❮ Back to Search RD Ronald Dela Torre RDDelaTorre@solano.courts.ca.gov Activate…" at bounding box center [804, 382] width 1527 height 672
click at [242, 289] on div "Projects" at bounding box center [225, 288] width 98 height 34
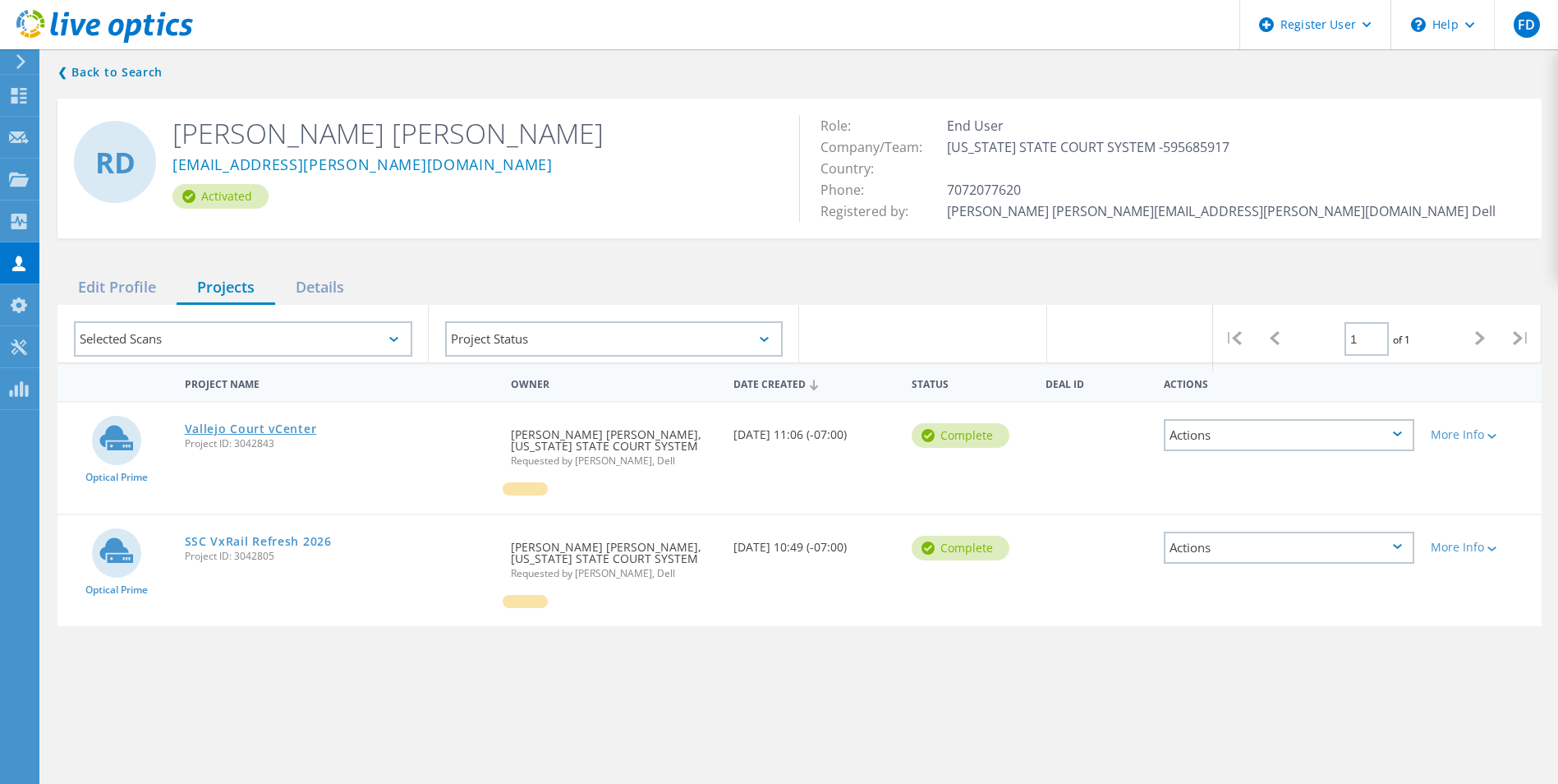
click at [268, 433] on link "Vallejo Court vCenter" at bounding box center [251, 429] width 132 height 12
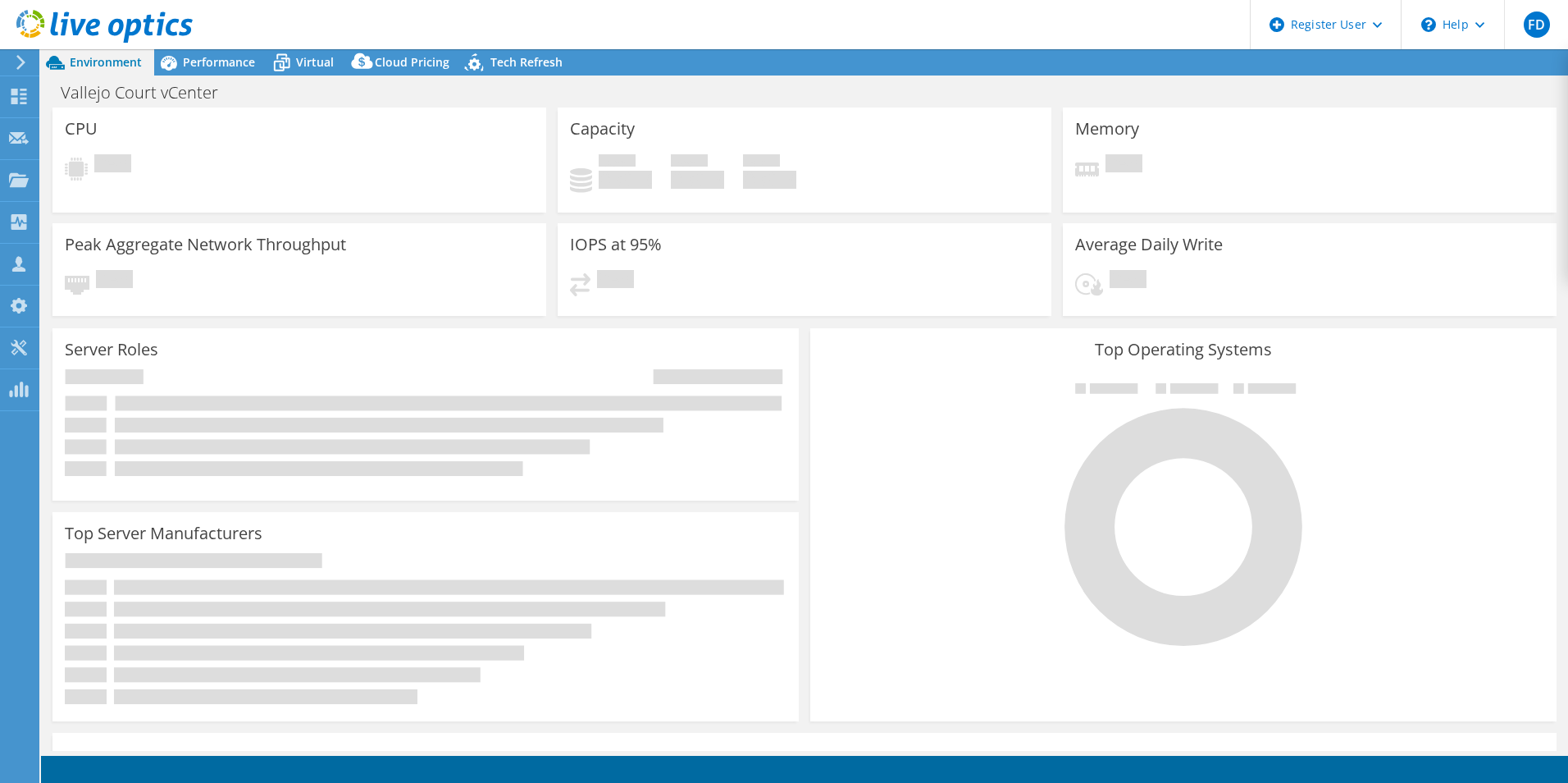
select select "USD"
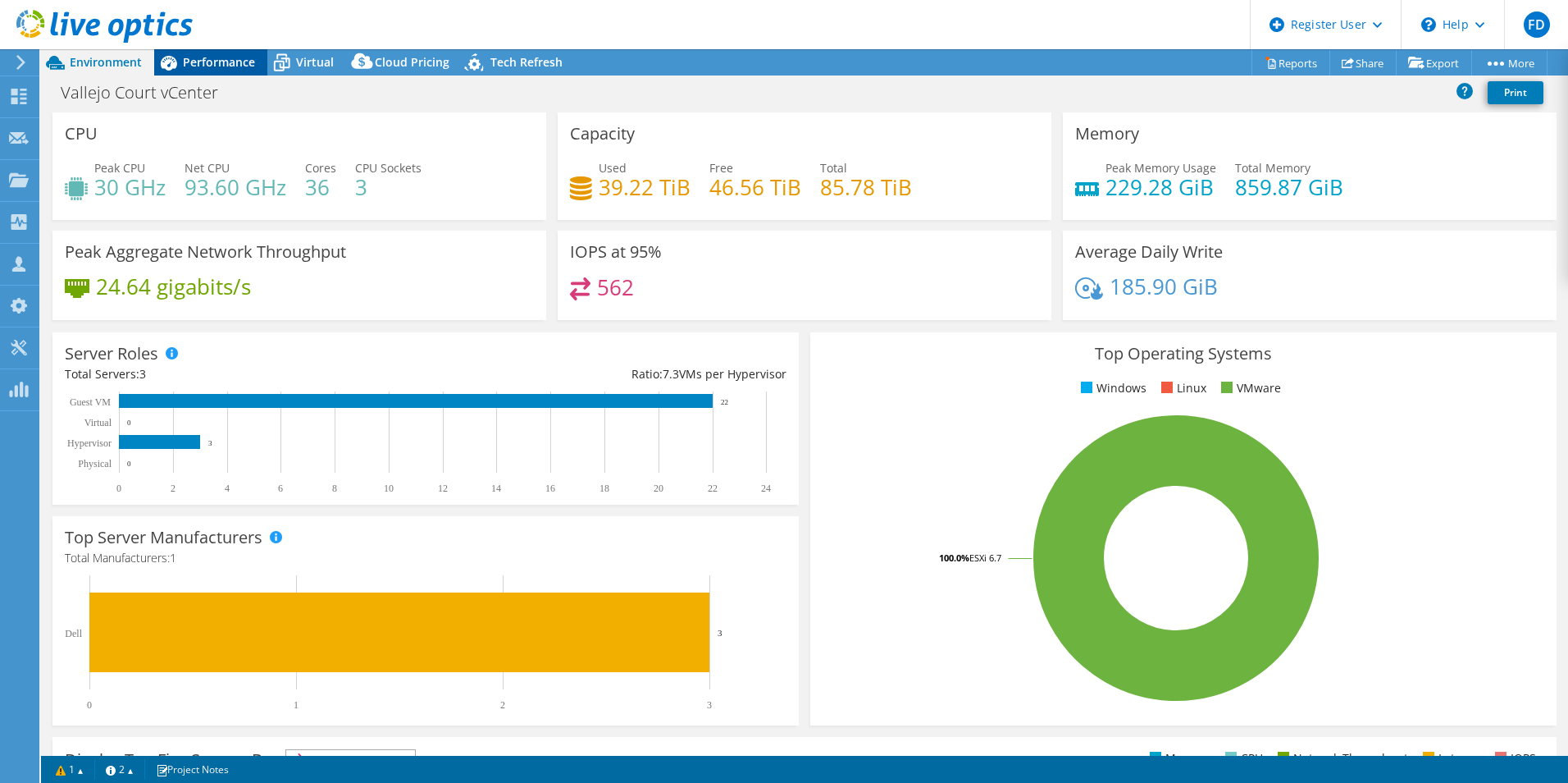
click at [204, 66] on span "Performance" at bounding box center [218, 62] width 72 height 15
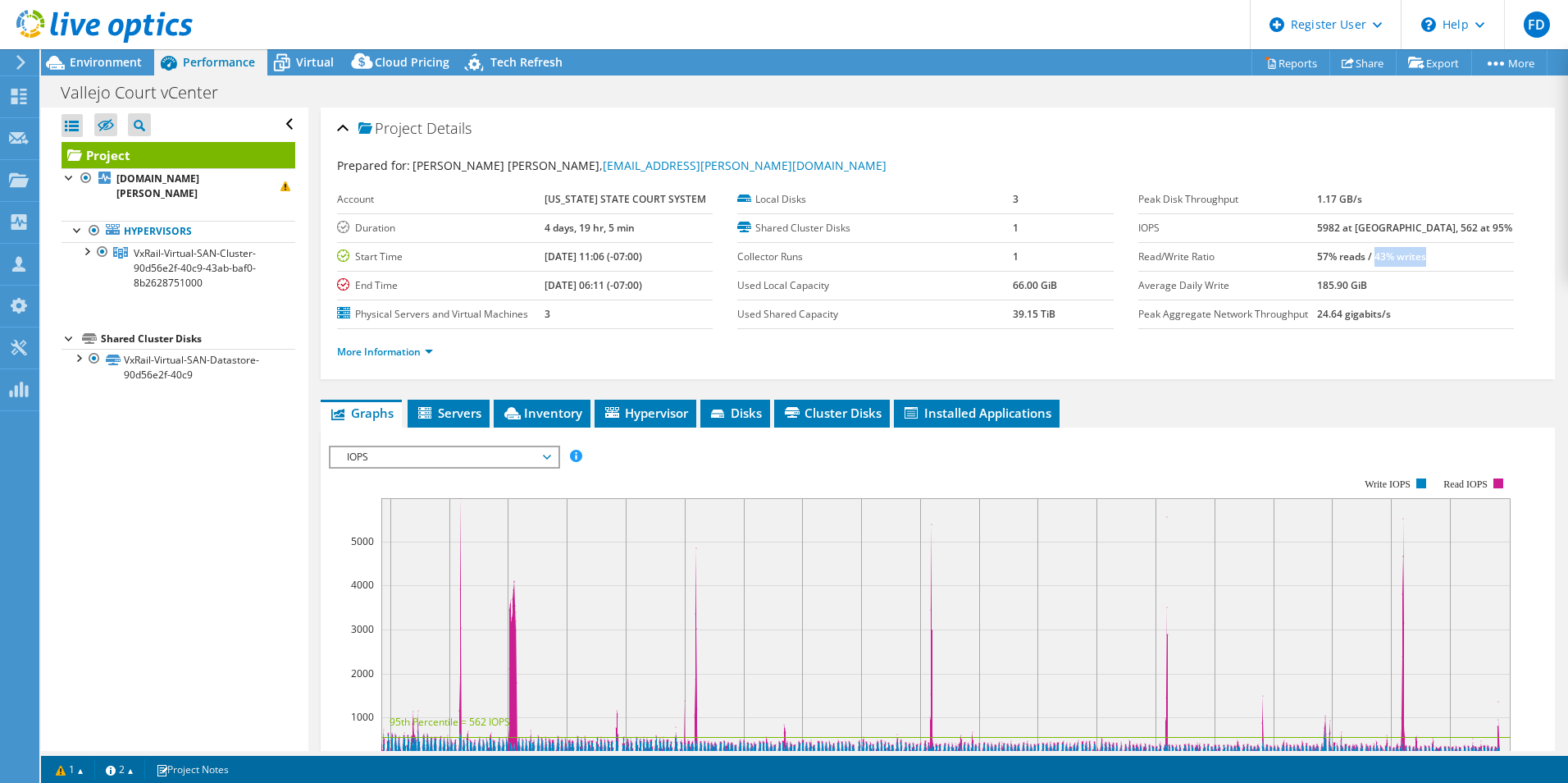
drag, startPoint x: 1455, startPoint y: 250, endPoint x: 1411, endPoint y: 248, distance: 44.0
click at [1411, 248] on td "57% reads / 43% writes" at bounding box center [1415, 256] width 197 height 29
drag, startPoint x: 1411, startPoint y: 248, endPoint x: 1450, endPoint y: 300, distance: 65.0
click at [1450, 300] on tbody "Peak Disk Throughput 1.17 GB/s IOPS 5982 at Peak, 562 at 95% Read/Write Ratio 5…" at bounding box center [1326, 257] width 376 height 144
click at [1119, 26] on header "FD Dell User Fernando Diaz Fernando.P.Diaz@dell.com Dell My Profile Log Out \n …" at bounding box center [784, 25] width 1568 height 49
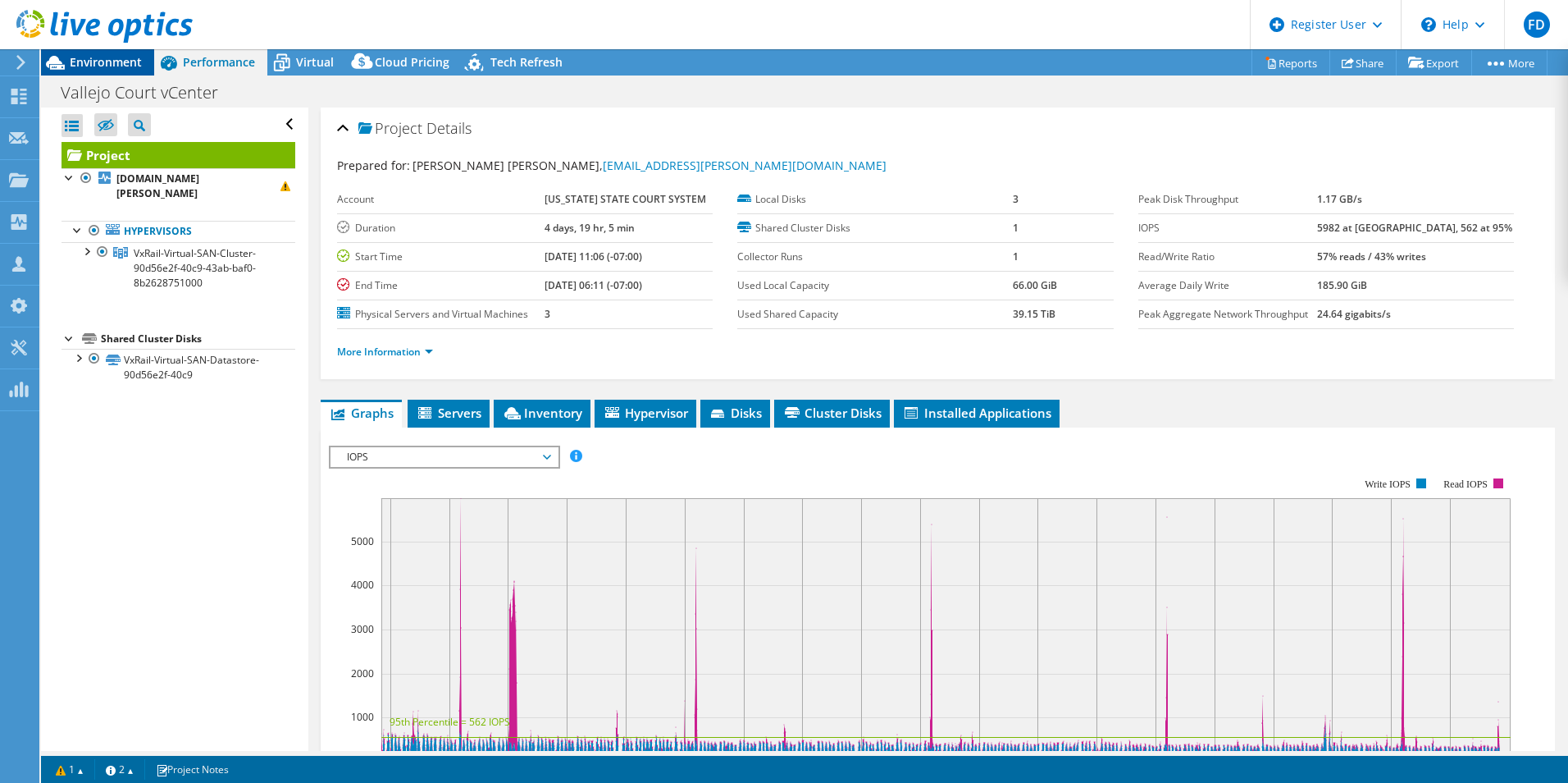
click at [109, 69] on span "Environment" at bounding box center [105, 62] width 72 height 15
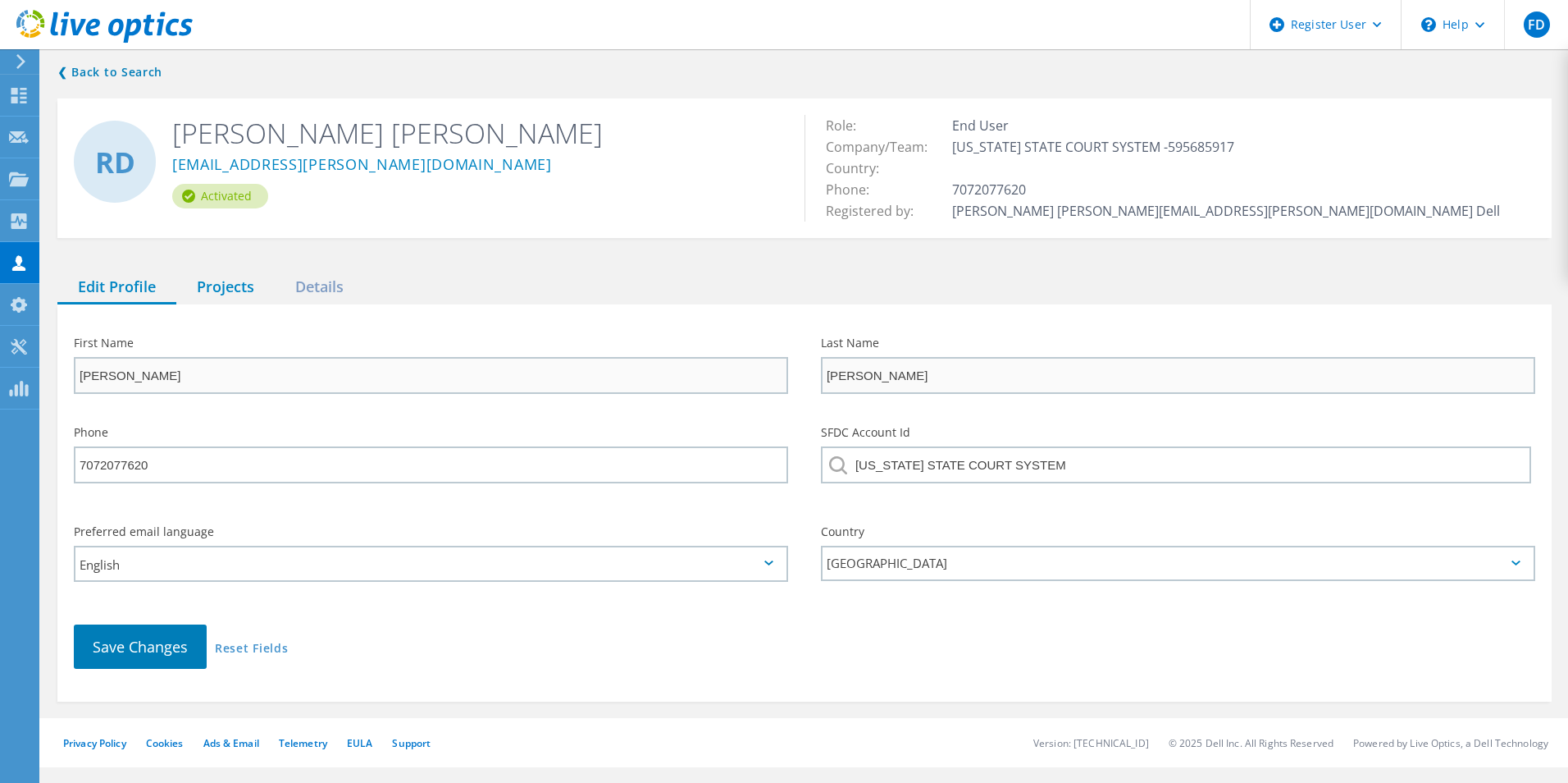
click at [257, 272] on div "Projects" at bounding box center [225, 288] width 98 height 34
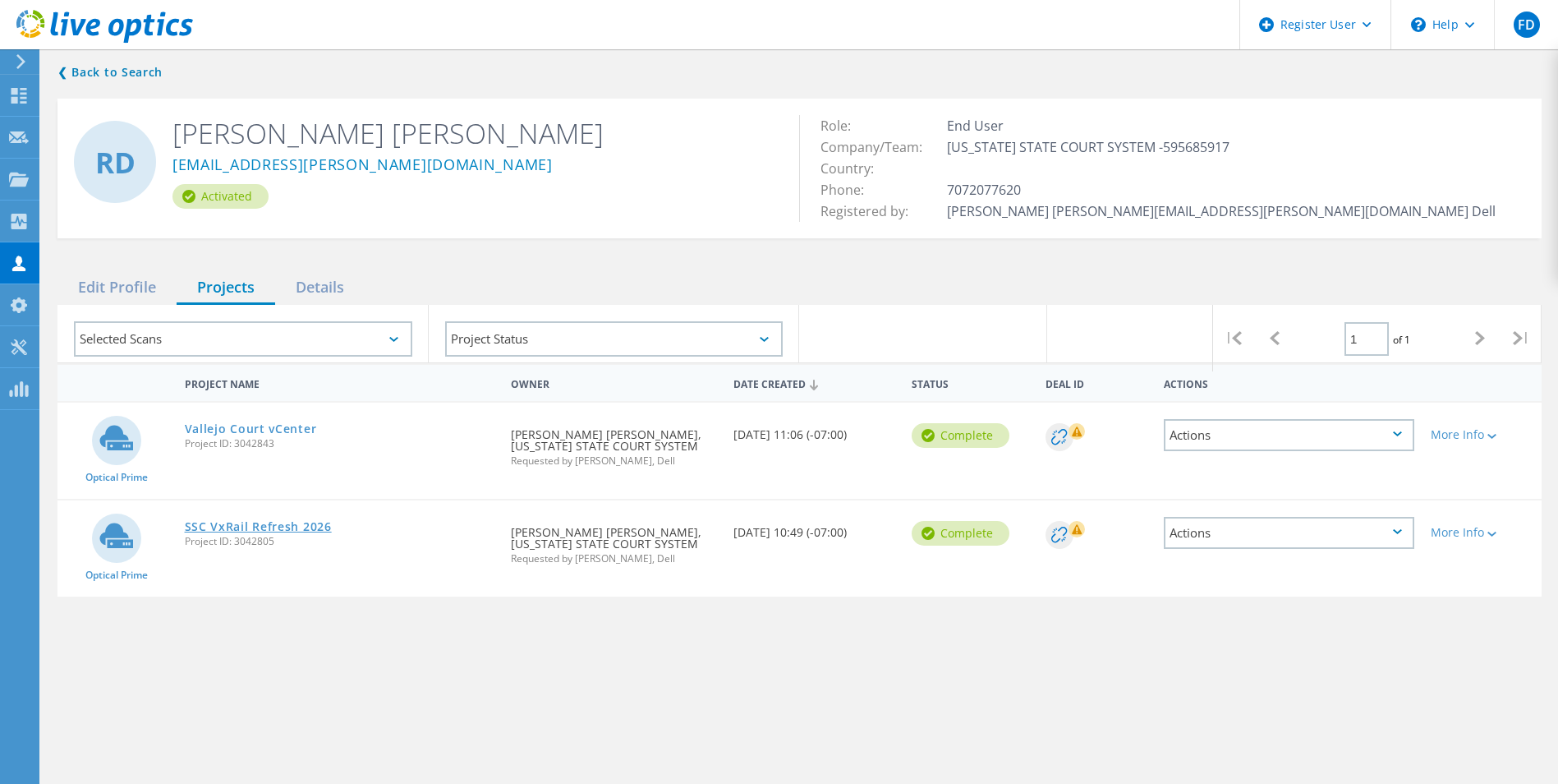
click at [288, 522] on link "SSC VxRail Refresh 2026" at bounding box center [258, 526] width 147 height 12
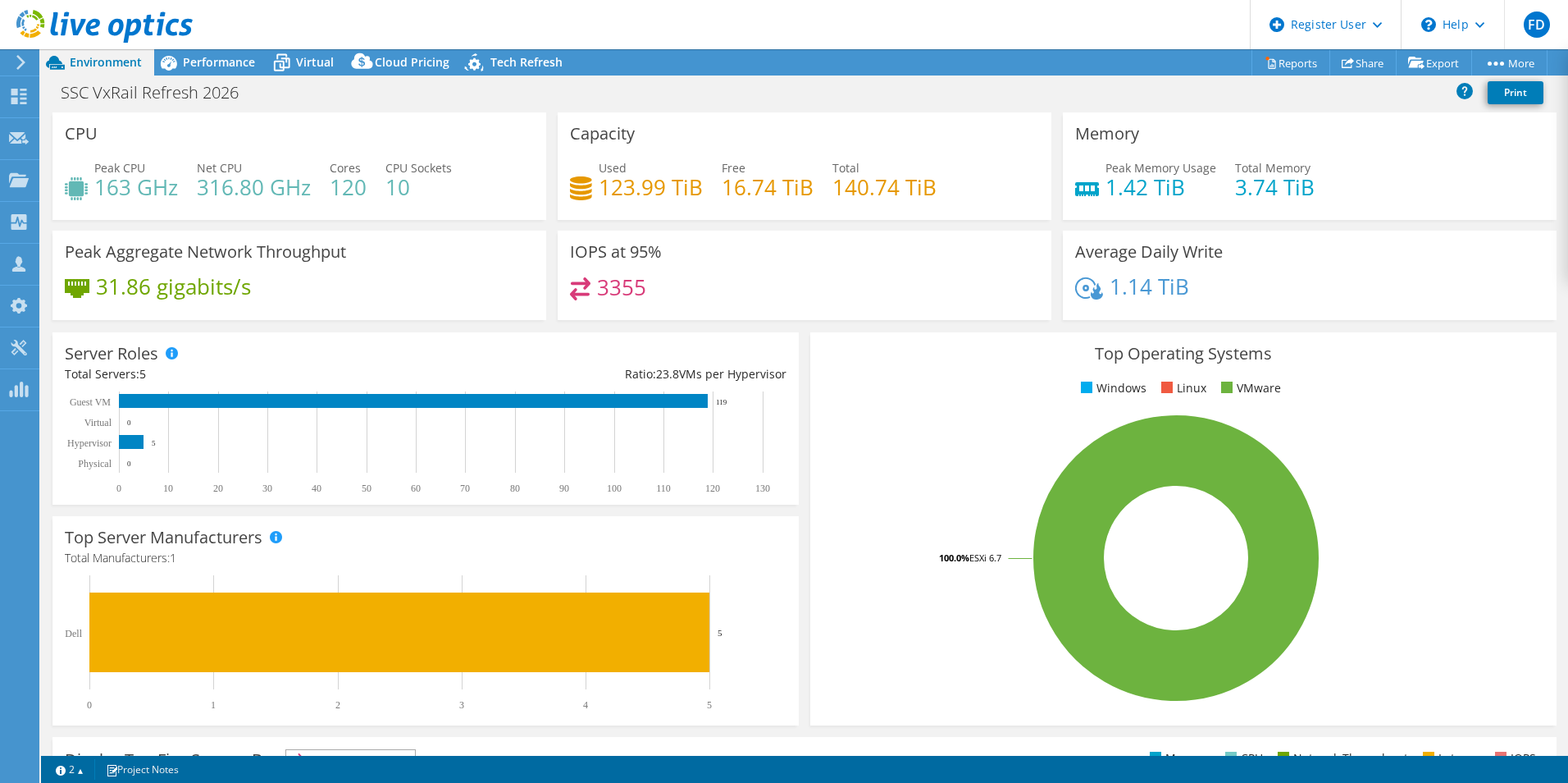
drag, startPoint x: 249, startPoint y: 60, endPoint x: 247, endPoint y: 36, distance: 24.1
click at [248, 60] on span "Performance" at bounding box center [218, 62] width 72 height 15
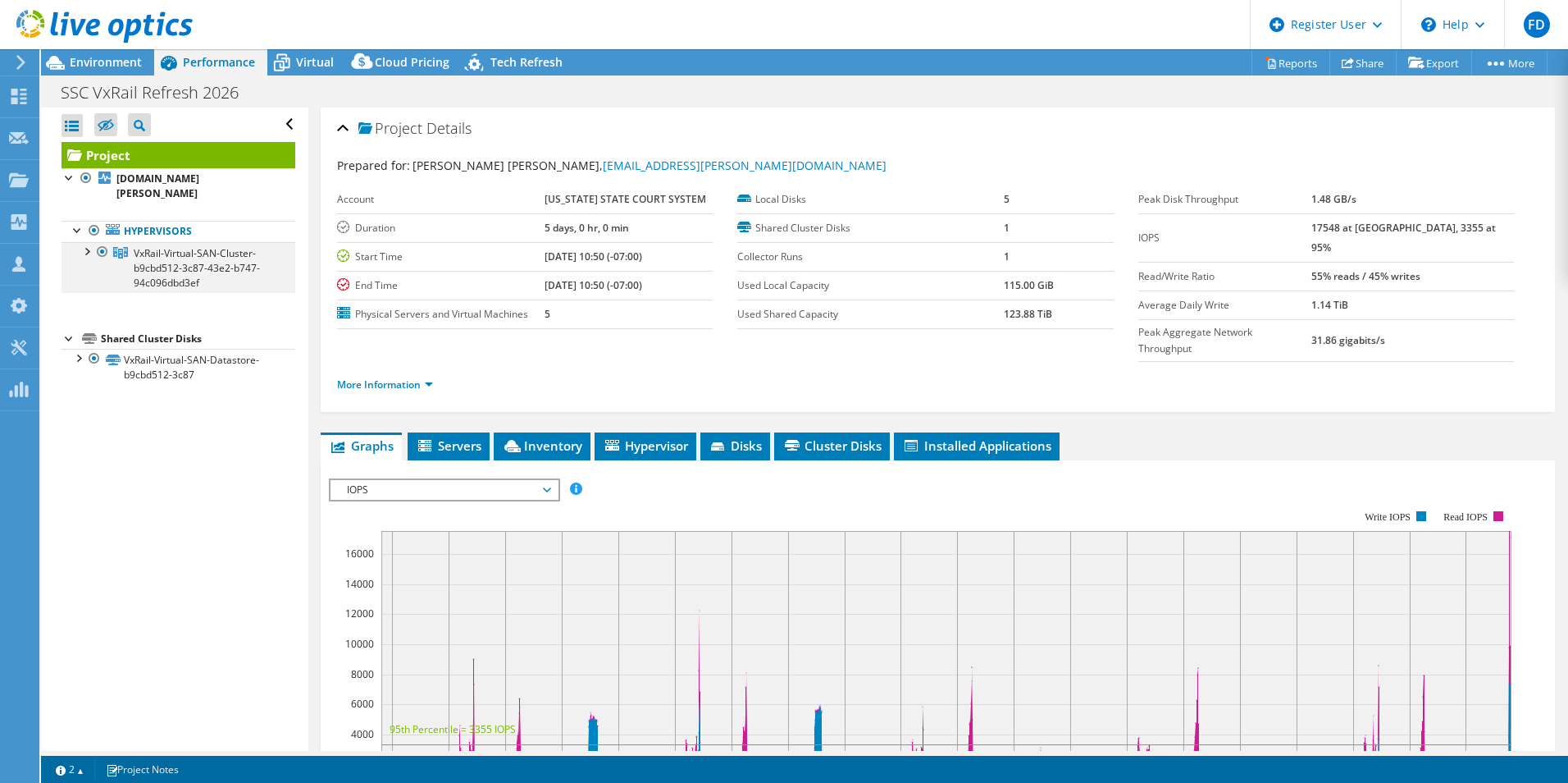
click at [91, 242] on div at bounding box center [85, 250] width 16 height 16
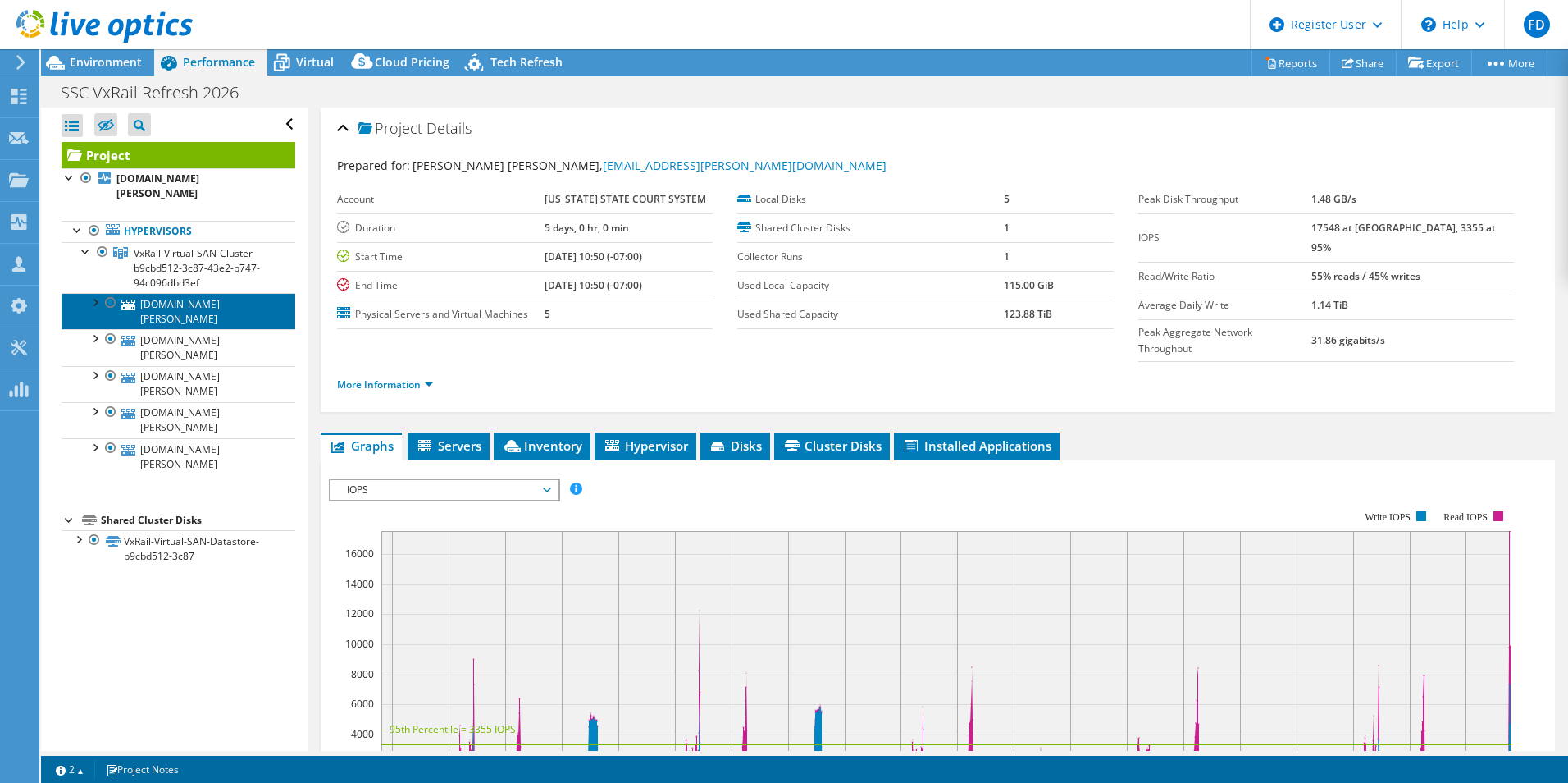
click at [212, 295] on link "[DOMAIN_NAME][PERSON_NAME]" at bounding box center [179, 311] width 234 height 36
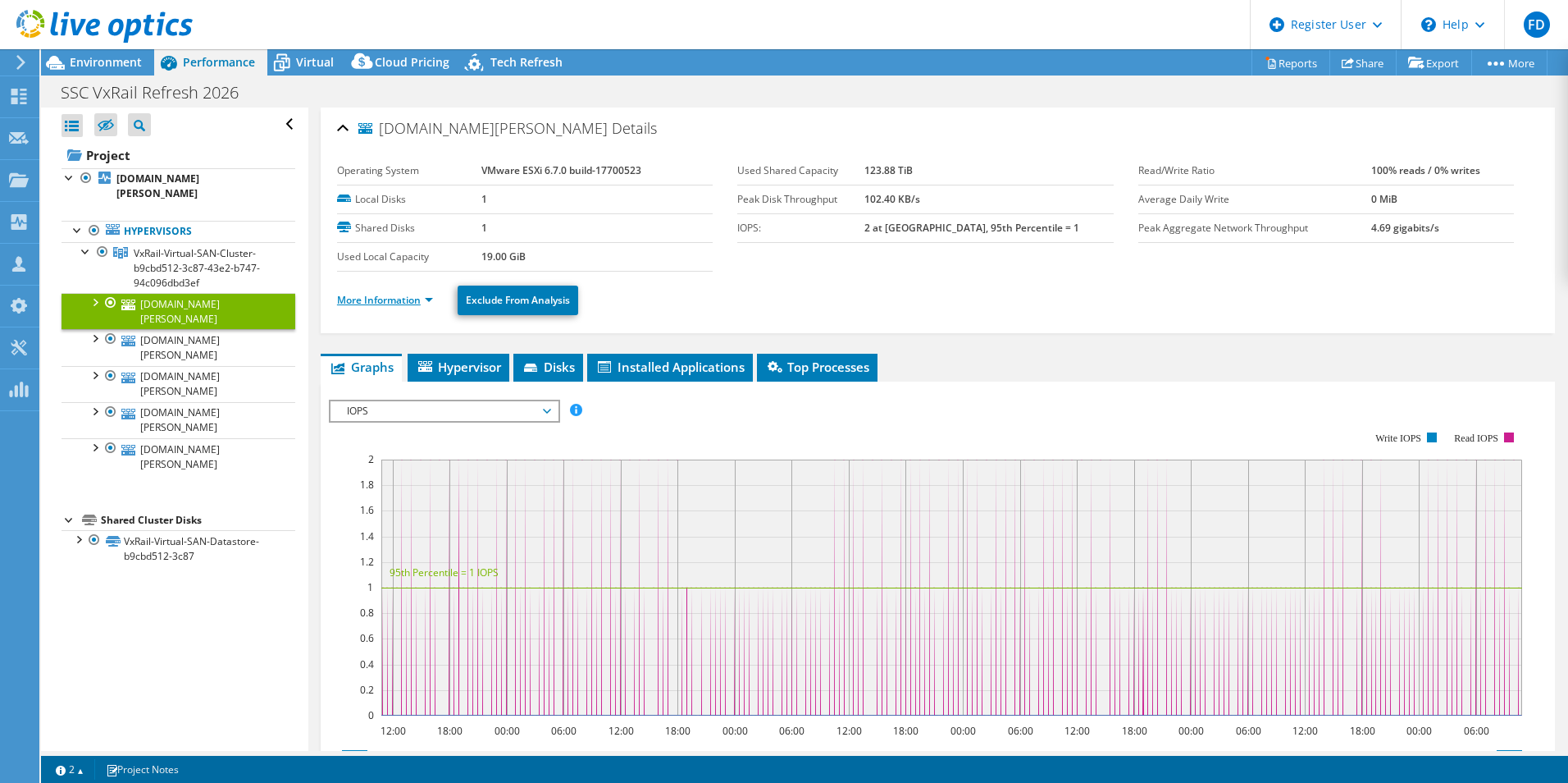
click at [414, 298] on link "More Information" at bounding box center [384, 300] width 96 height 14
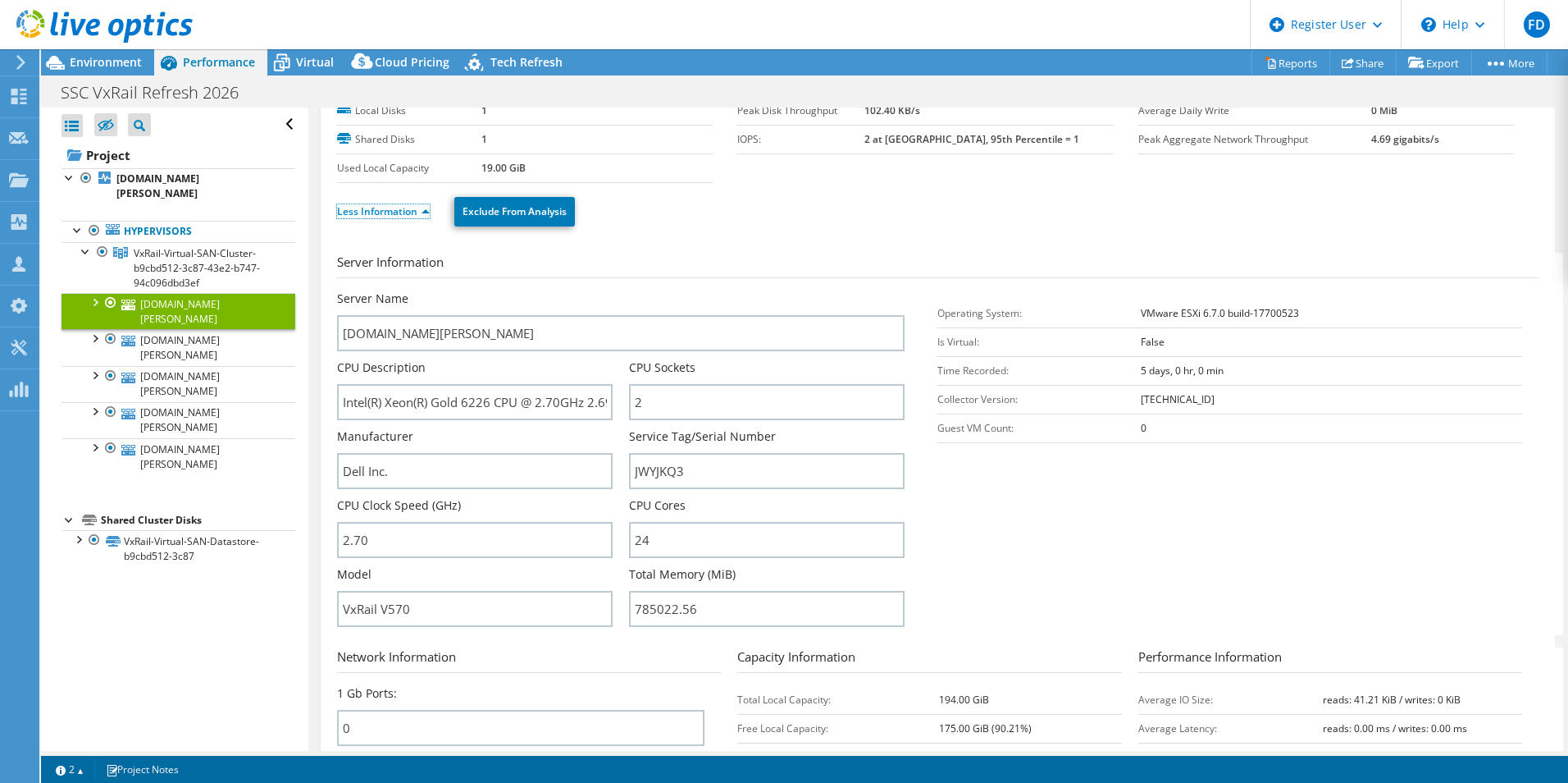
scroll to position [164, 0]
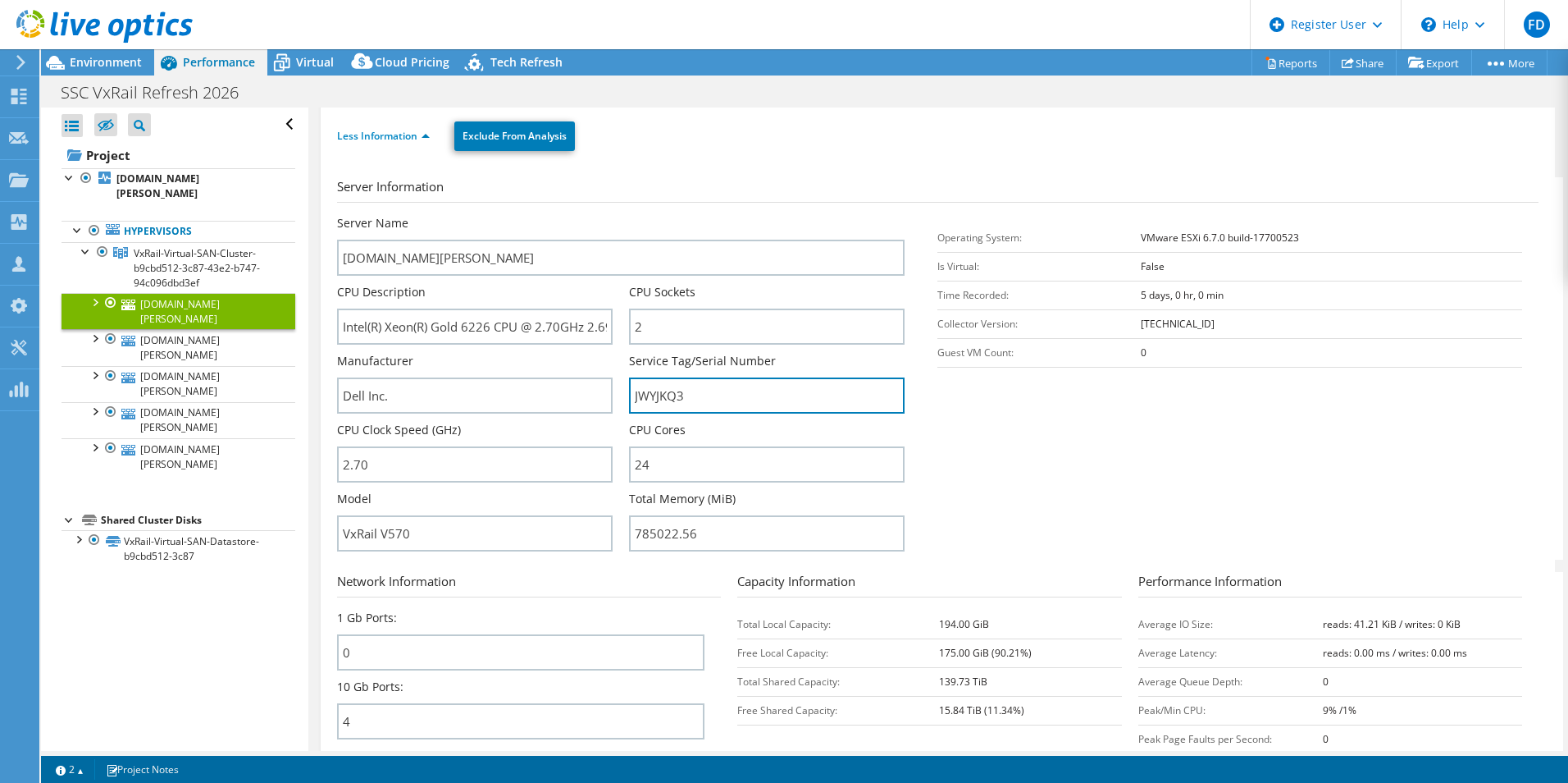
drag, startPoint x: 660, startPoint y: 381, endPoint x: 492, endPoint y: 372, distance: 168.2
click at [492, 215] on div "Server Name ffvxrn05.ssc.solano.courts.ca.gov CPU Description Intel(R) Xeon(R) …" at bounding box center [629, 215] width 585 height 0
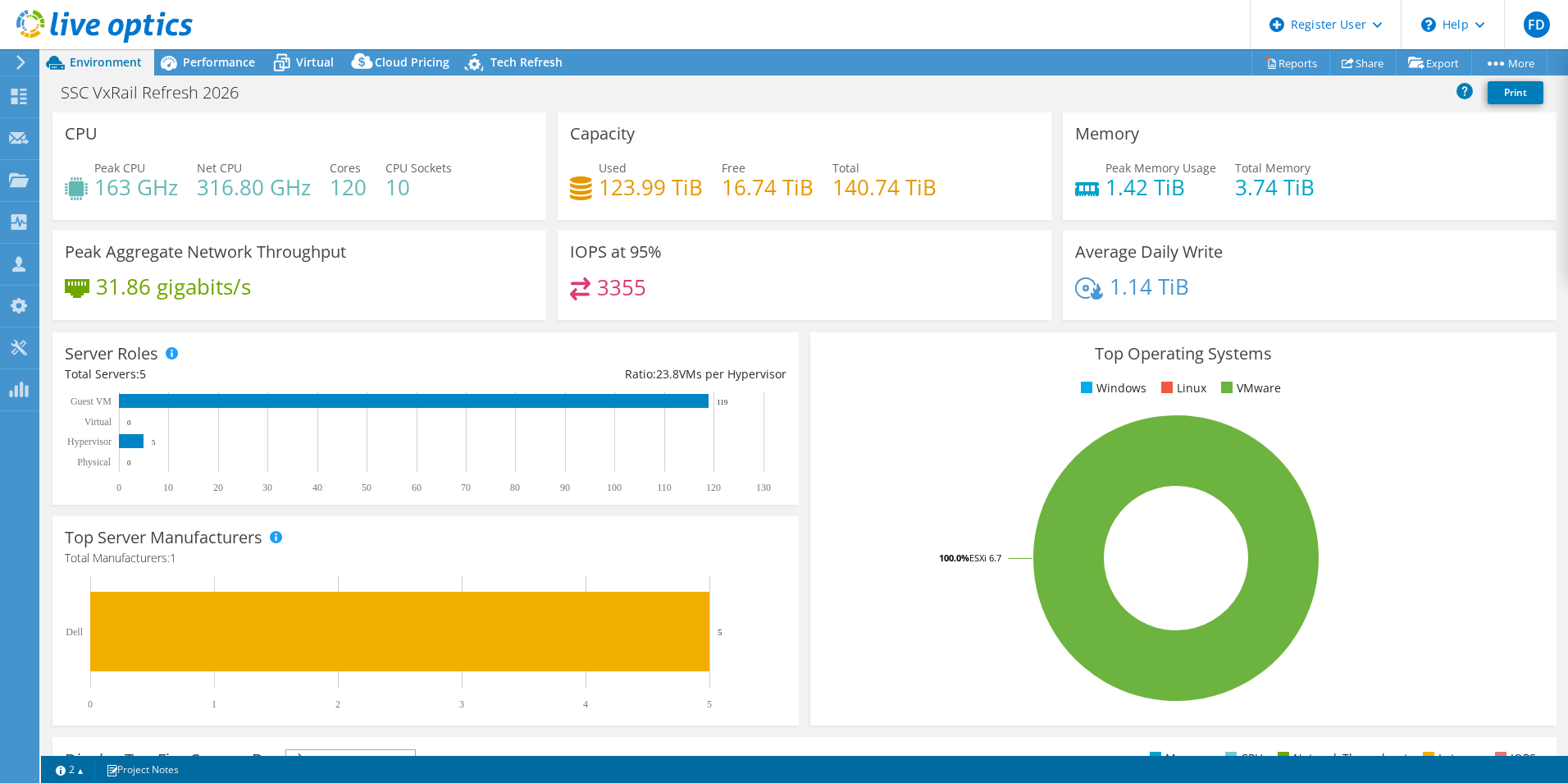
select select "USD"
